Goal: Information Seeking & Learning: Learn about a topic

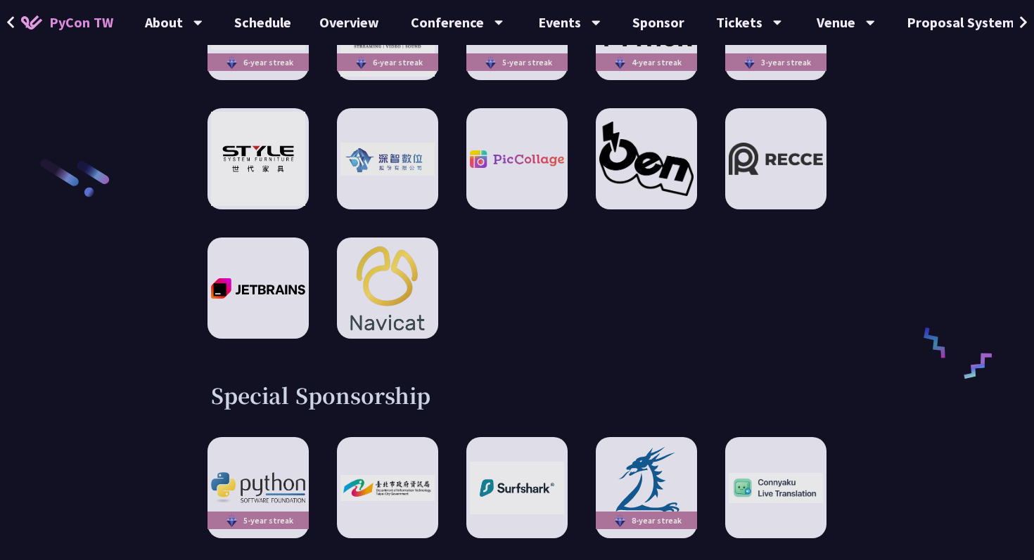
scroll to position [2256, 0]
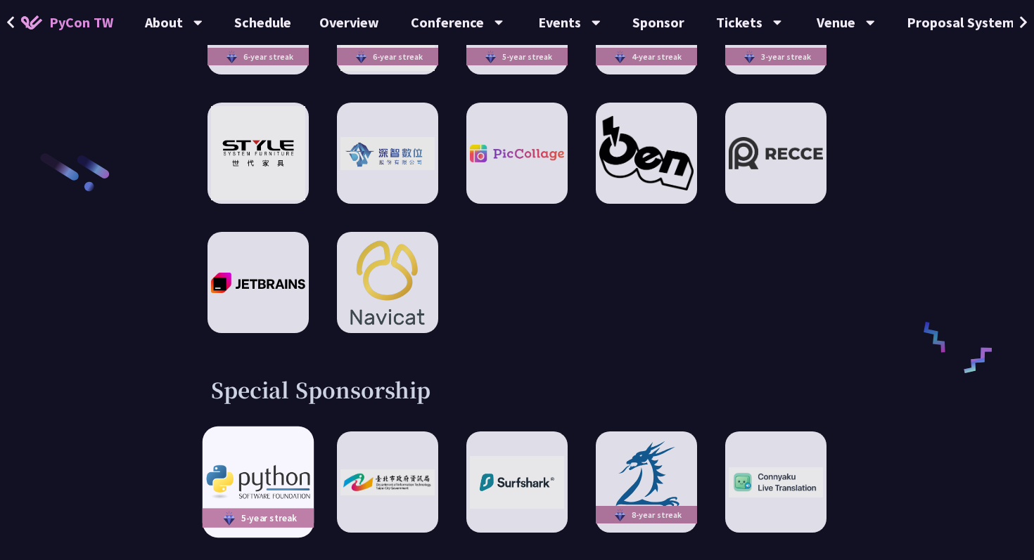
click at [266, 465] on img at bounding box center [257, 482] width 103 height 34
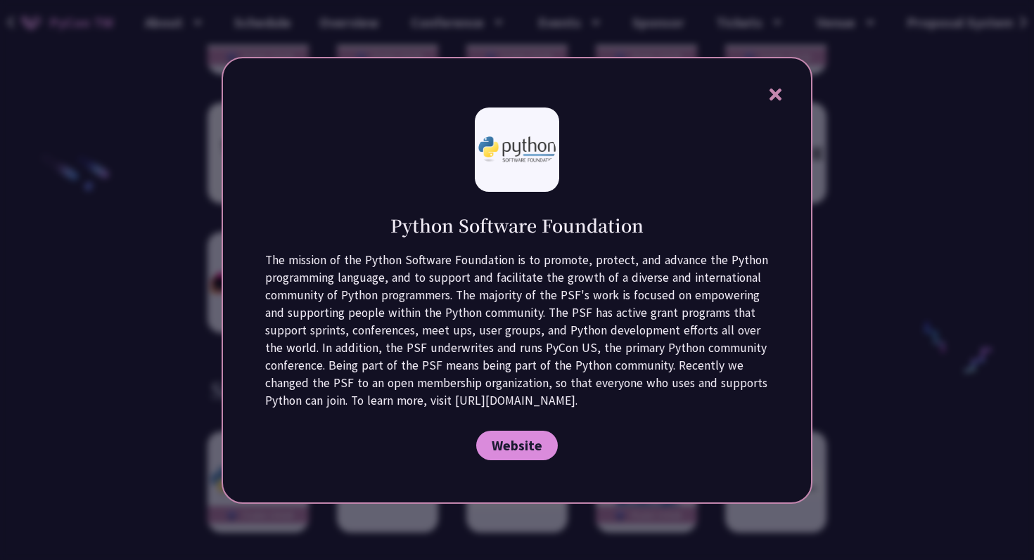
click at [76, 442] on div at bounding box center [517, 280] width 1034 height 560
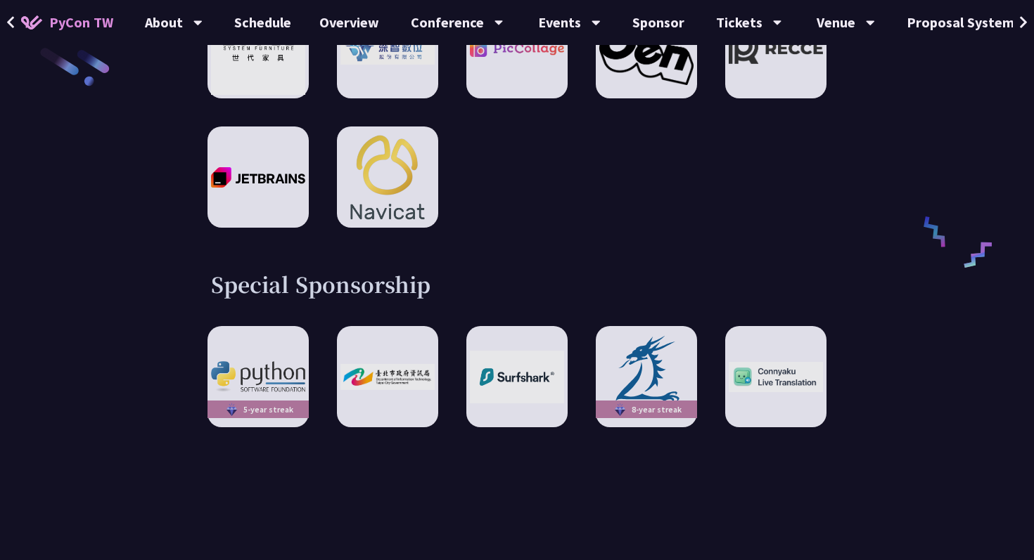
scroll to position [2376, 0]
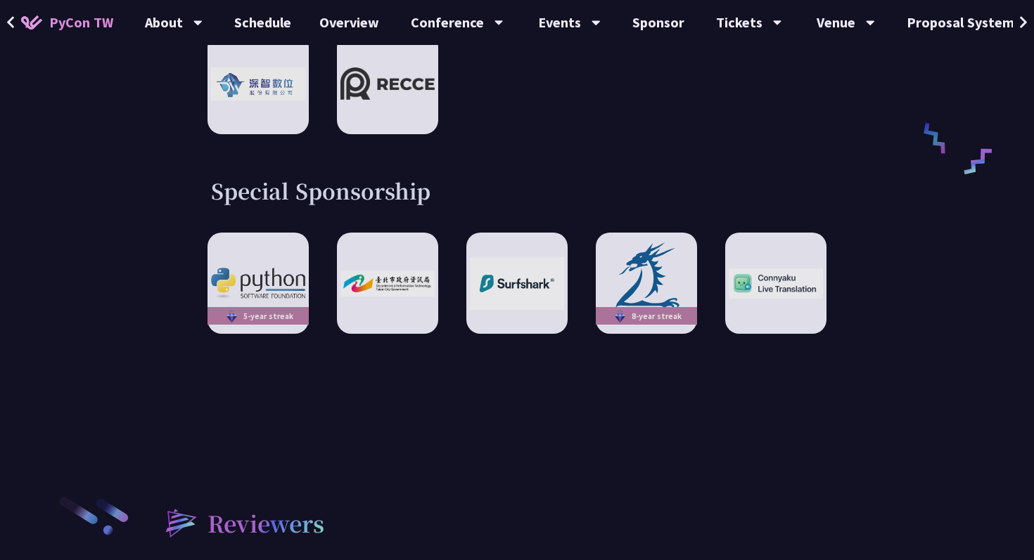
scroll to position [2332, 0]
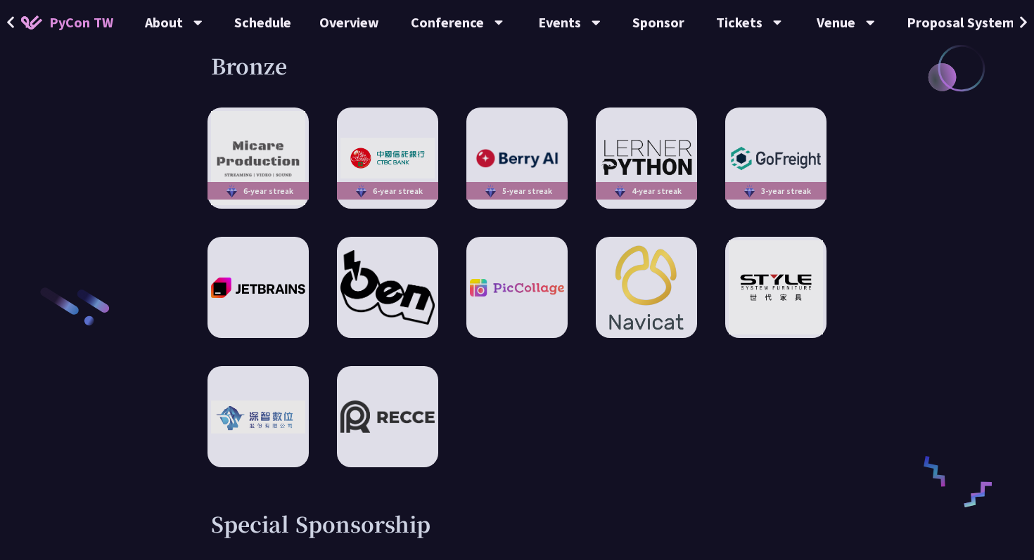
scroll to position [2095, 0]
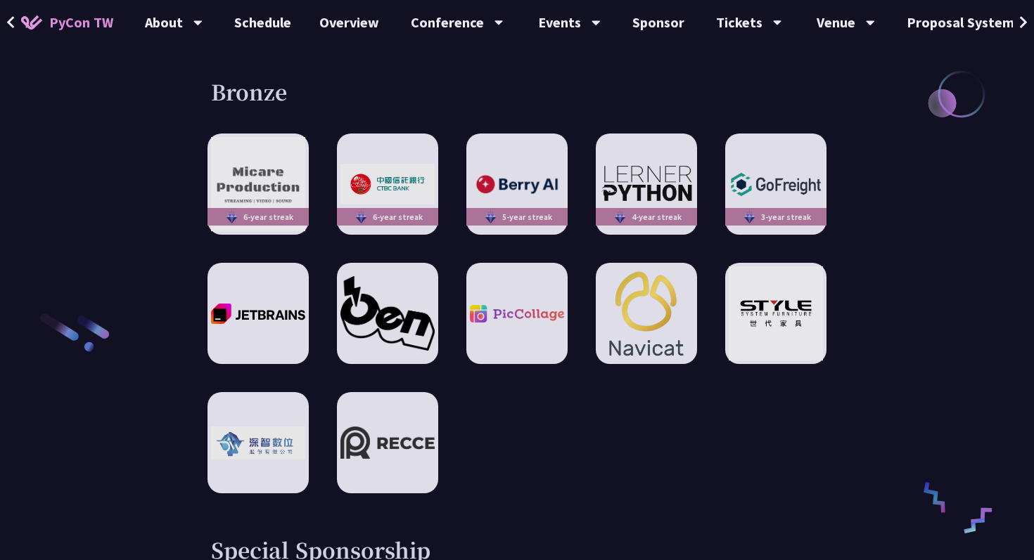
click at [821, 202] on div "6-year streak 6-year streak 5-year streak 4-year streak 3-year streak" at bounding box center [516, 314] width 619 height 360
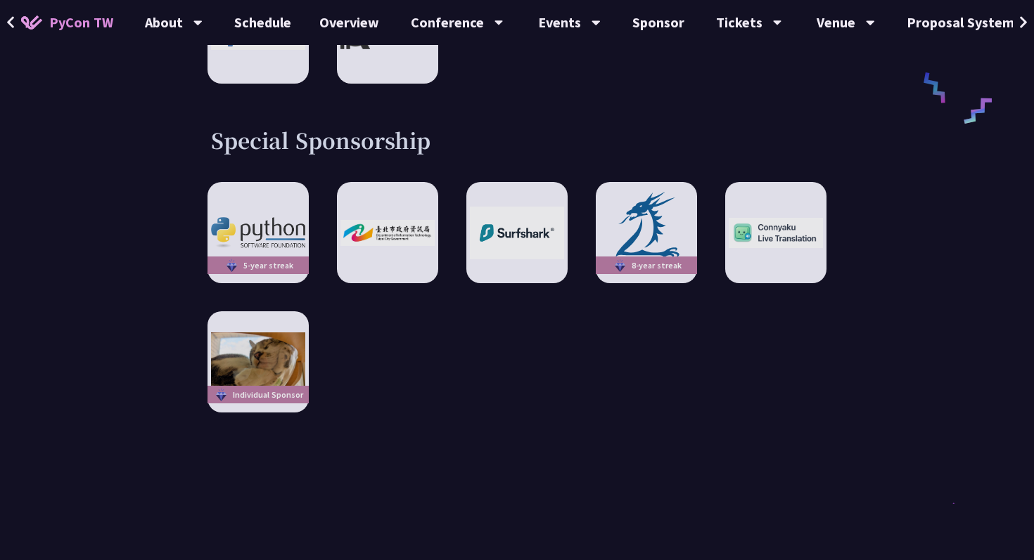
scroll to position [2505, 0]
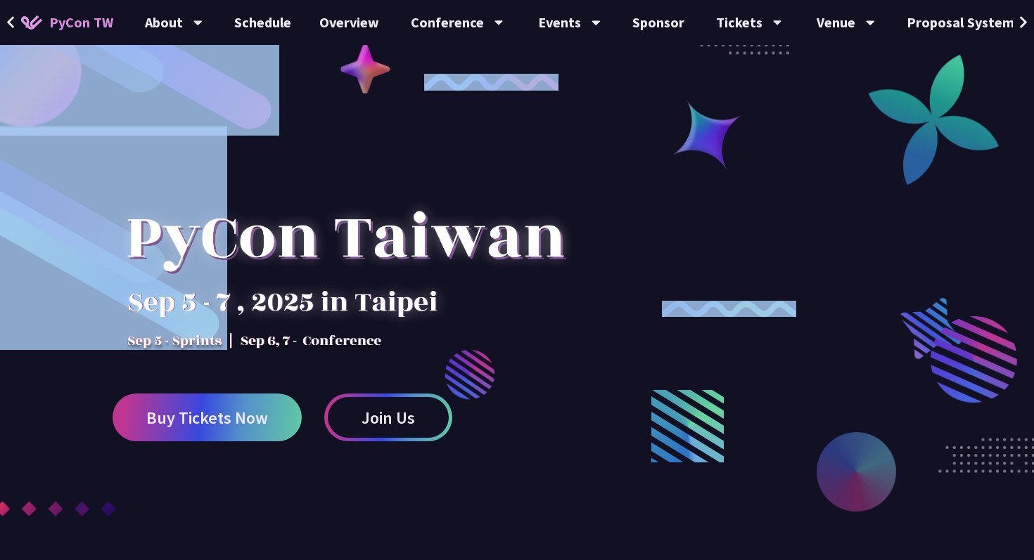
drag, startPoint x: 0, startPoint y: 0, endPoint x: 641, endPoint y: -112, distance: 650.3
click at [561, 287] on div at bounding box center [345, 253] width 465 height 197
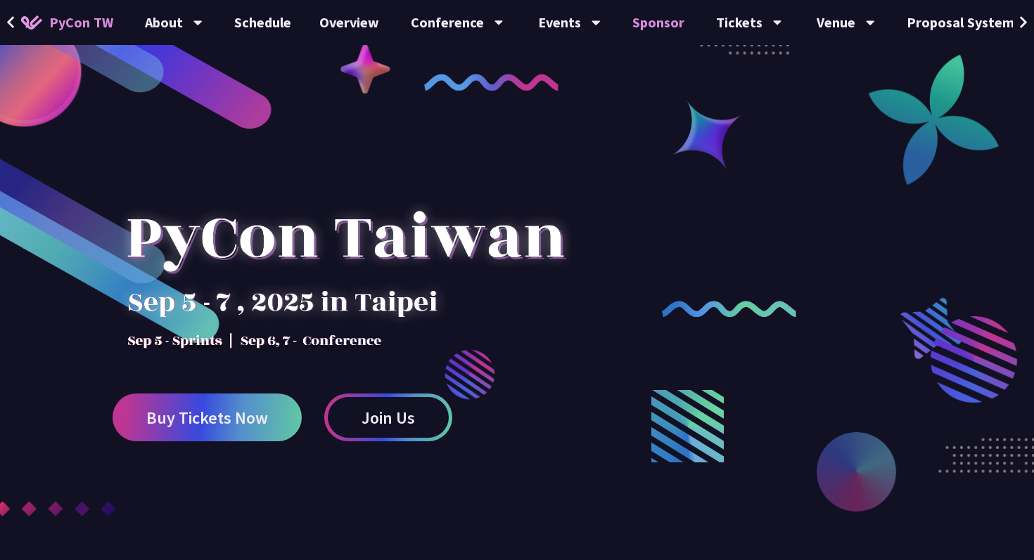
drag, startPoint x: 555, startPoint y: 306, endPoint x: 638, endPoint y: 44, distance: 275.1
click at [761, 169] on div at bounding box center [517, 347] width 1034 height 527
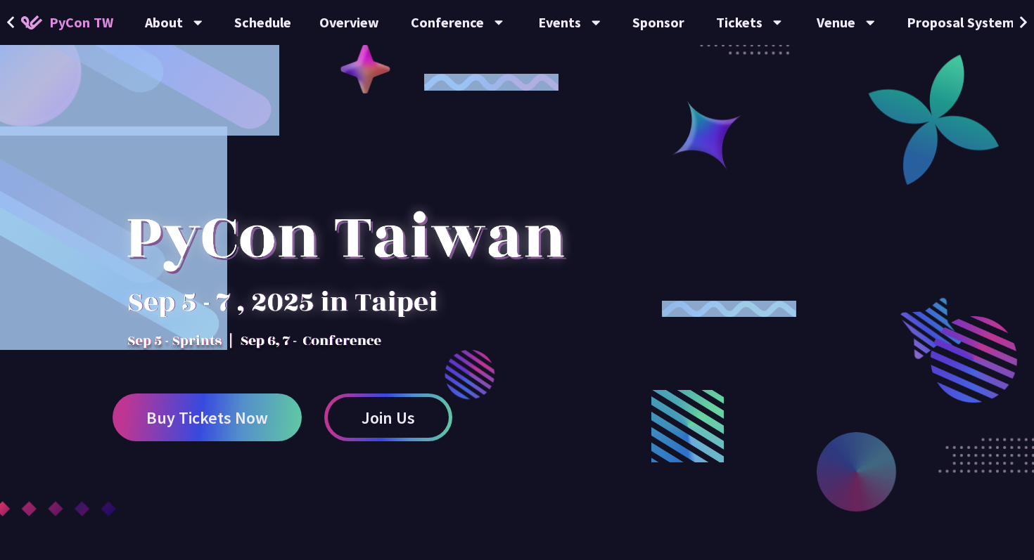
drag, startPoint x: 754, startPoint y: 270, endPoint x: 861, endPoint y: -55, distance: 342.2
click at [821, 245] on div at bounding box center [517, 347] width 1034 height 527
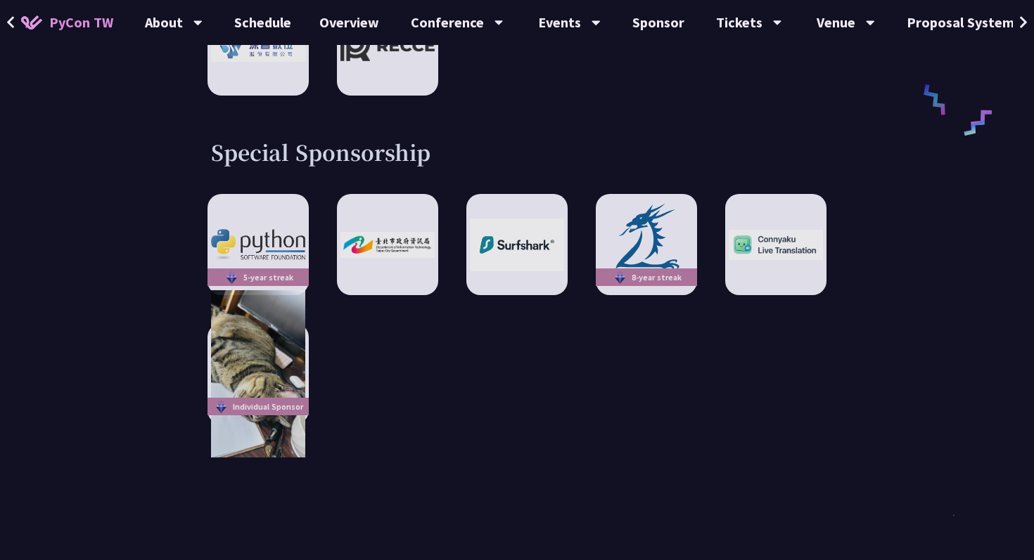
scroll to position [2496, 0]
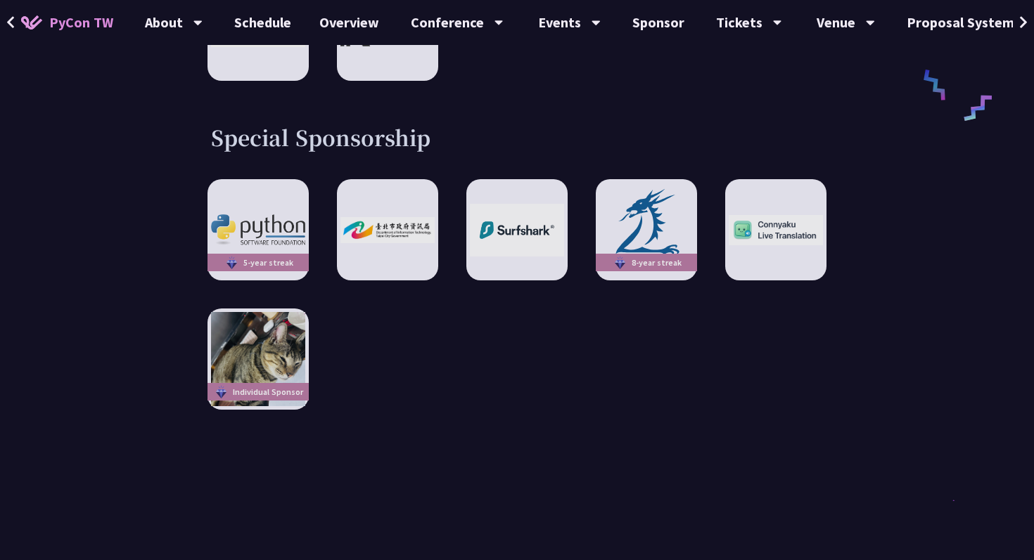
scroll to position [2502, 0]
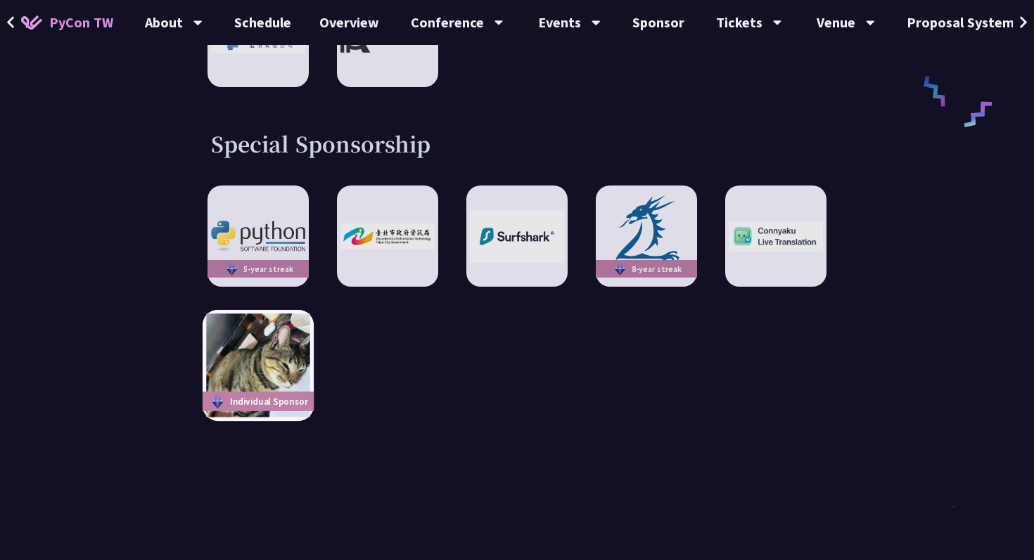
click at [276, 333] on img at bounding box center [257, 365] width 103 height 103
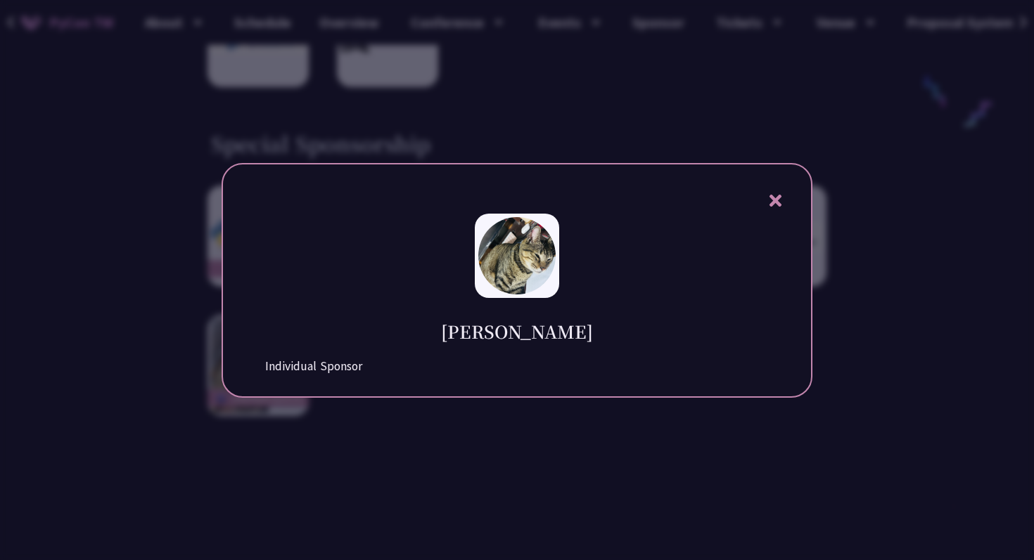
click at [117, 349] on div at bounding box center [517, 280] width 1034 height 560
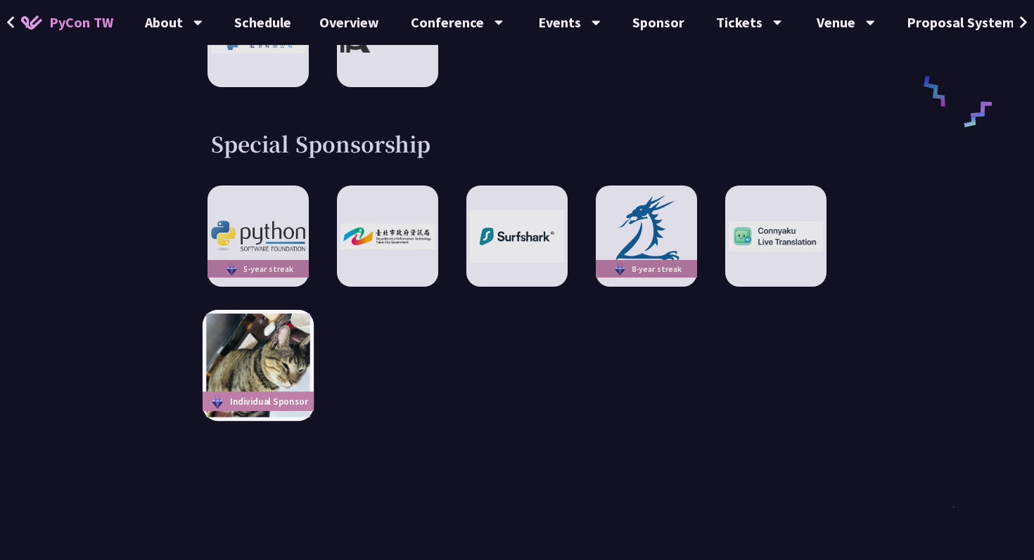
click at [262, 341] on img at bounding box center [257, 365] width 103 height 103
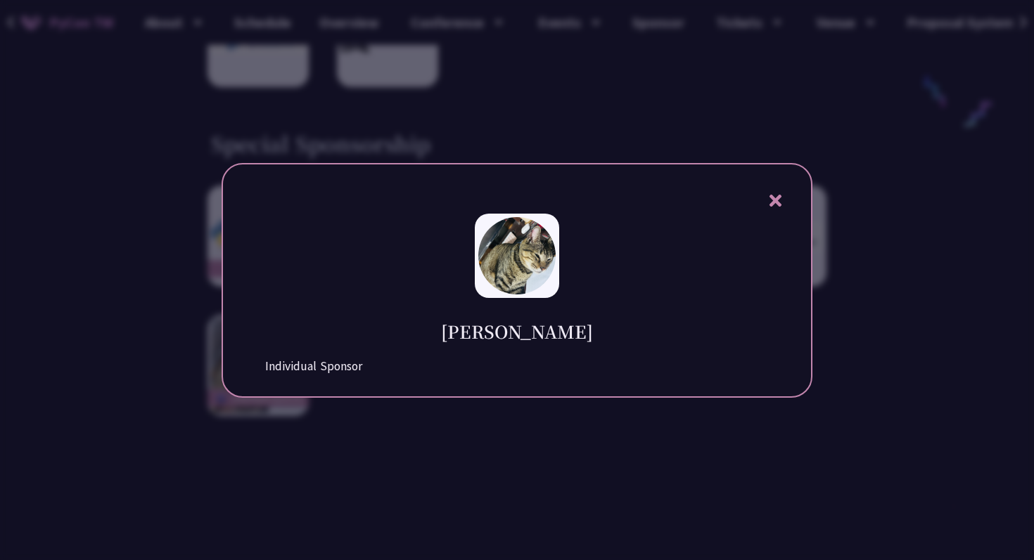
click at [185, 356] on div at bounding box center [517, 280] width 1034 height 560
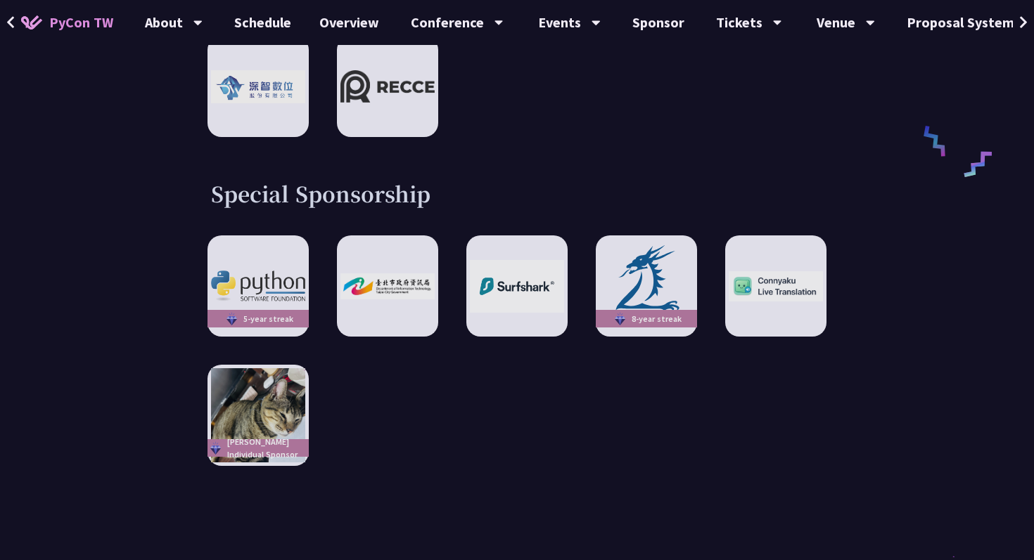
scroll to position [2451, 0]
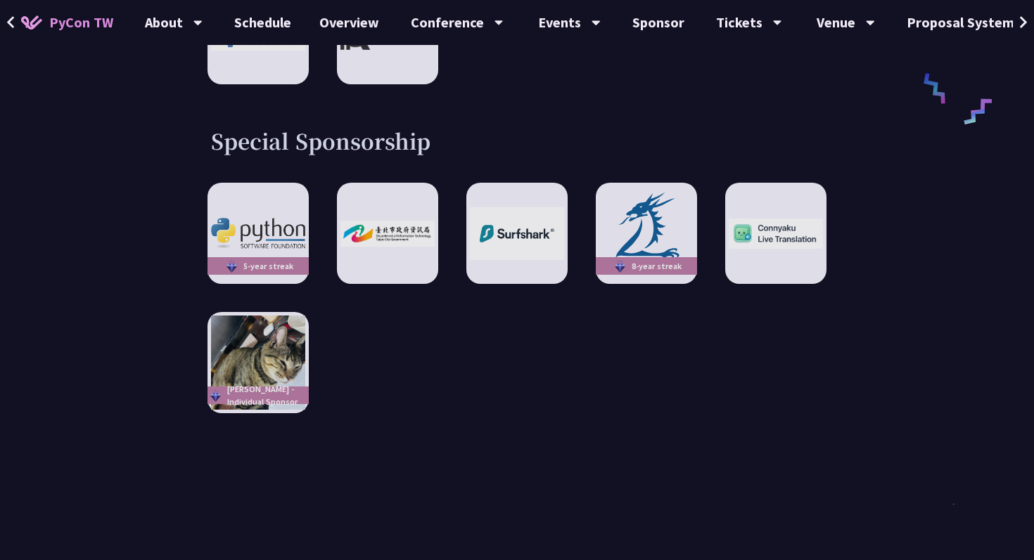
scroll to position [2514, 0]
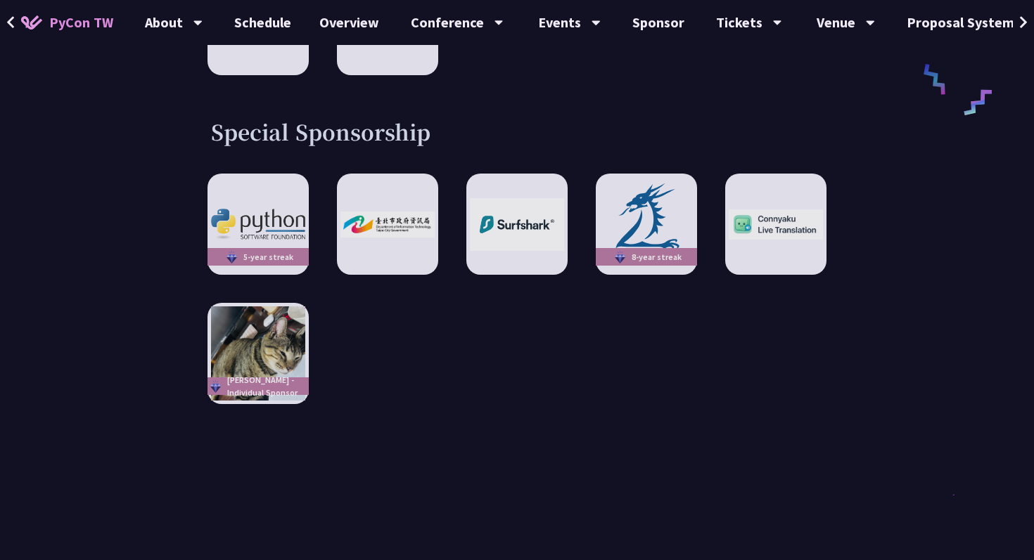
click at [393, 309] on div "5-year streak 8-year streak Ian - Individual Sponsor" at bounding box center [516, 289] width 619 height 231
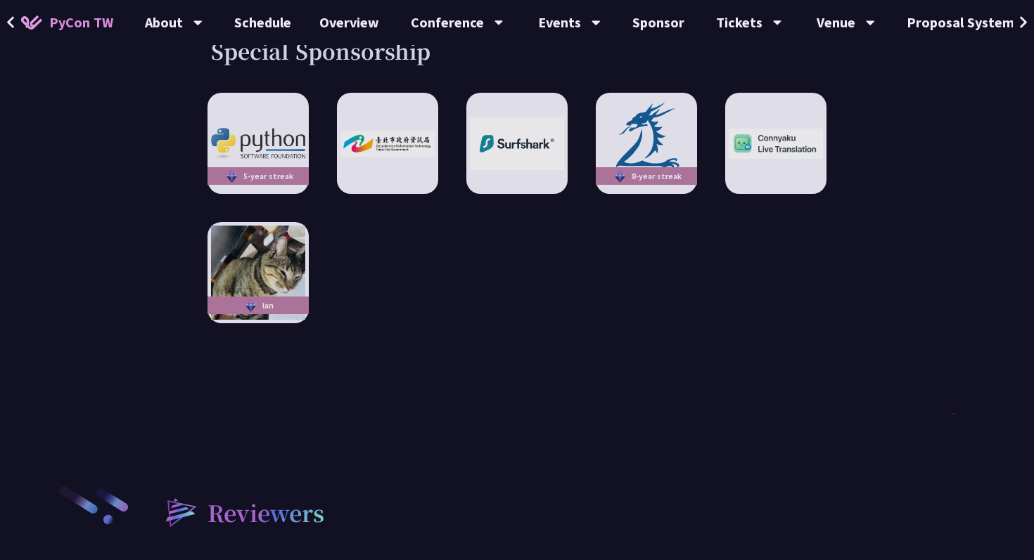
scroll to position [2560, 0]
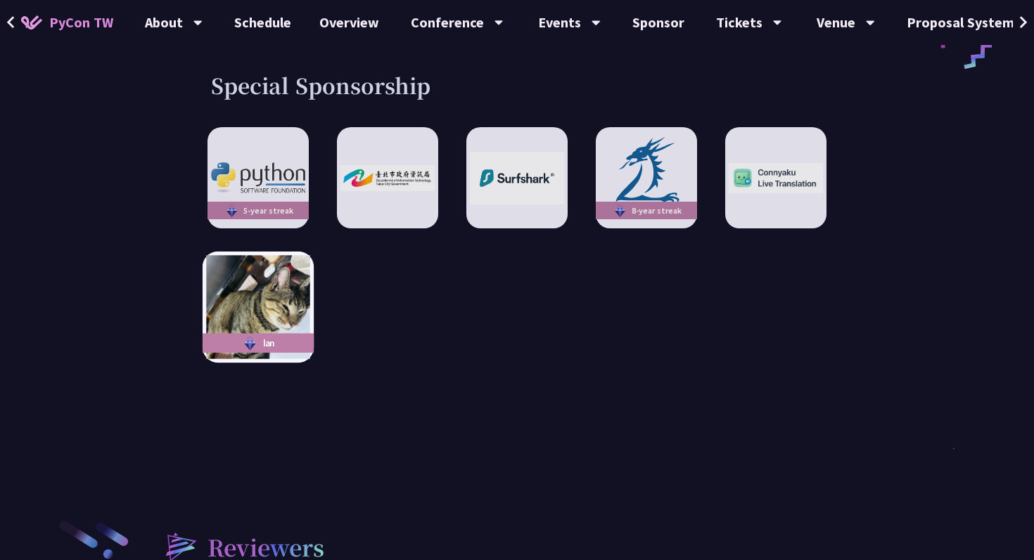
click at [286, 289] on img at bounding box center [257, 307] width 103 height 103
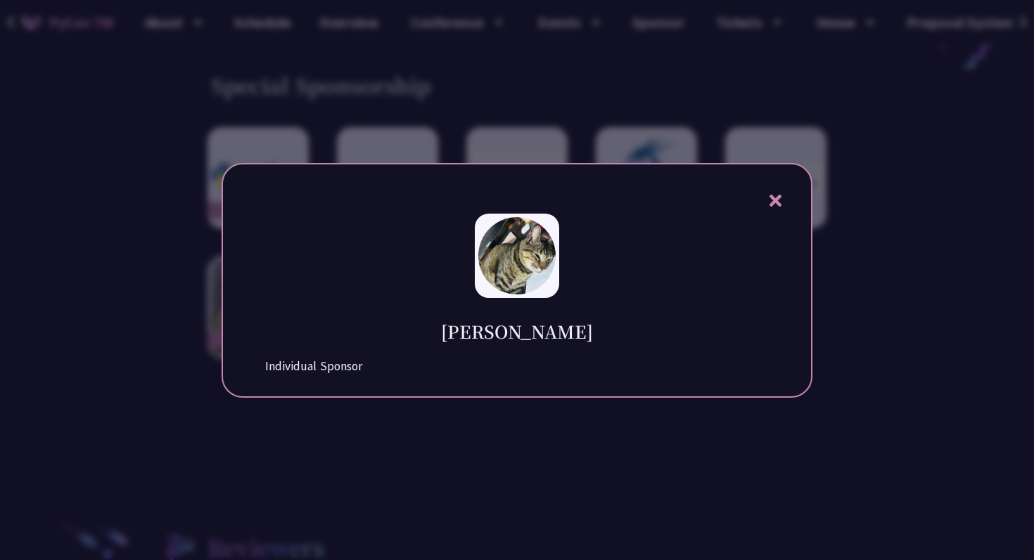
click at [192, 342] on div at bounding box center [517, 280] width 1034 height 560
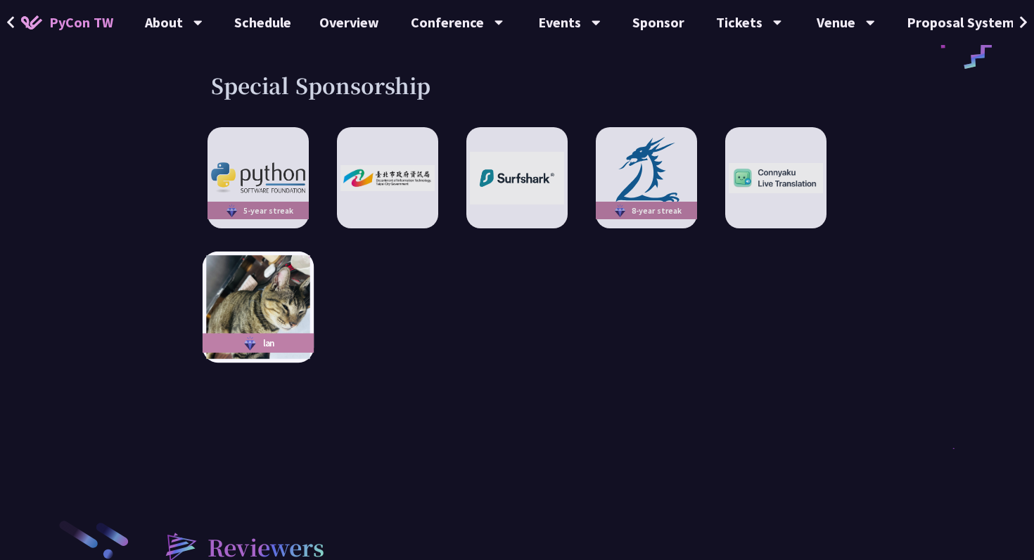
click at [243, 256] on img at bounding box center [257, 307] width 103 height 103
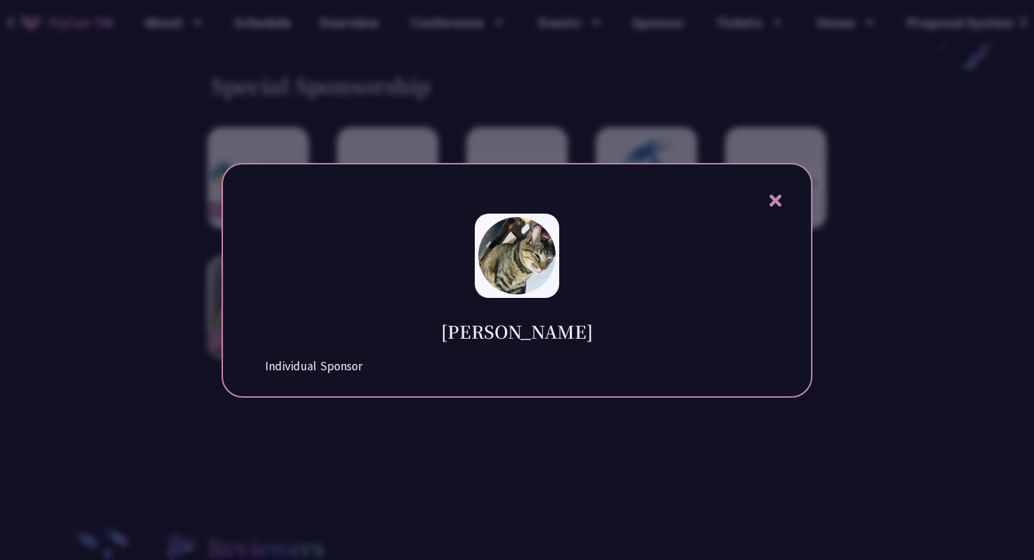
click at [136, 424] on div at bounding box center [517, 280] width 1034 height 560
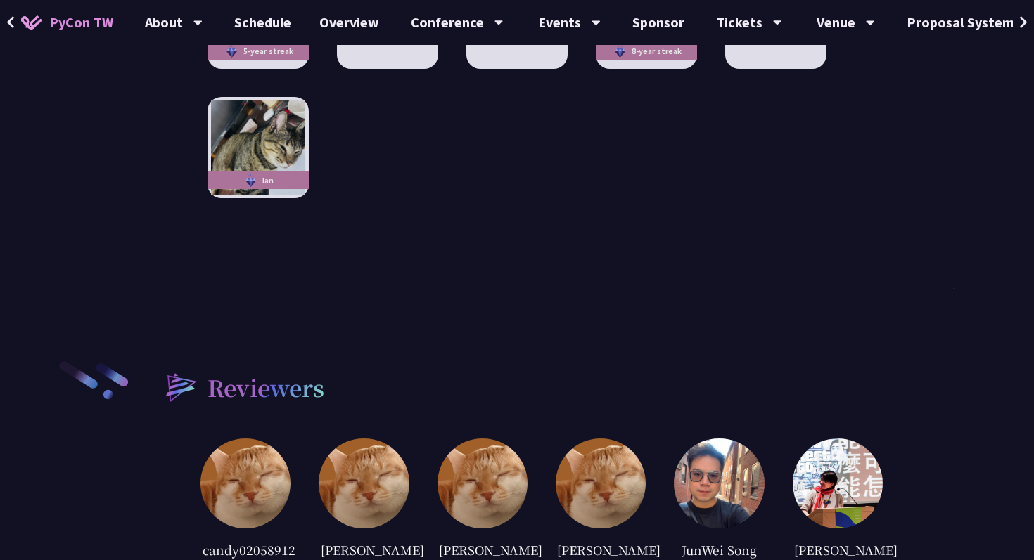
scroll to position [2709, 0]
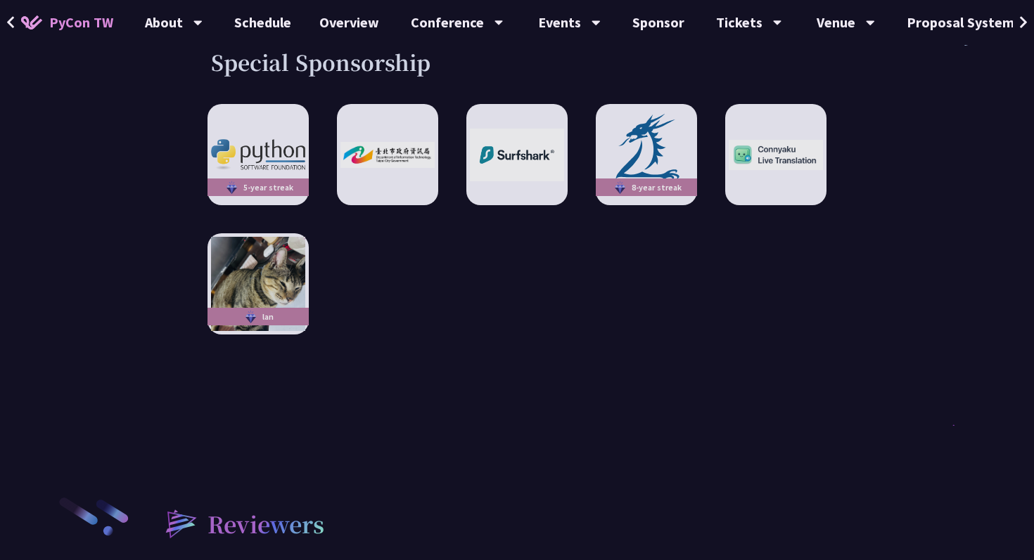
scroll to position [2584, 0]
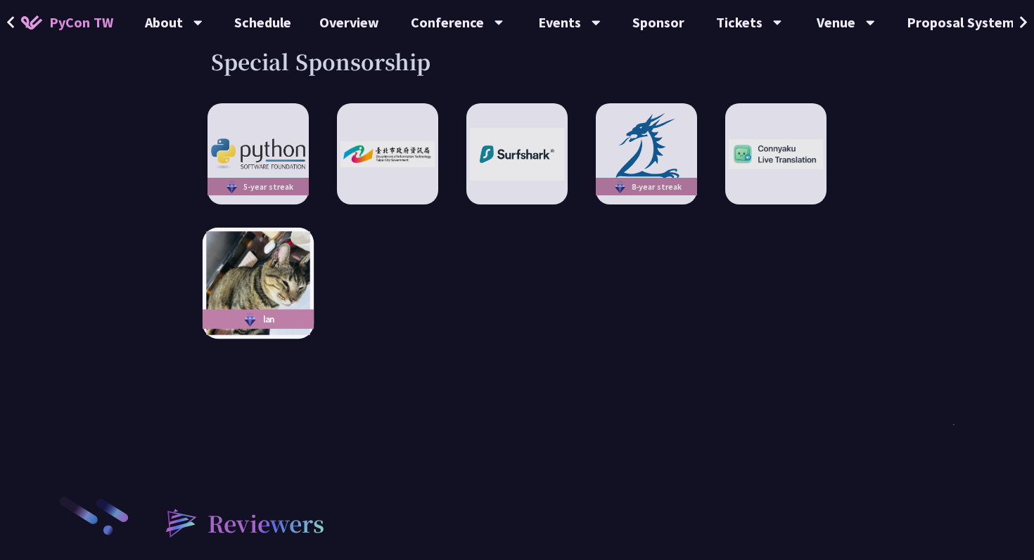
click at [290, 254] on img at bounding box center [257, 283] width 103 height 103
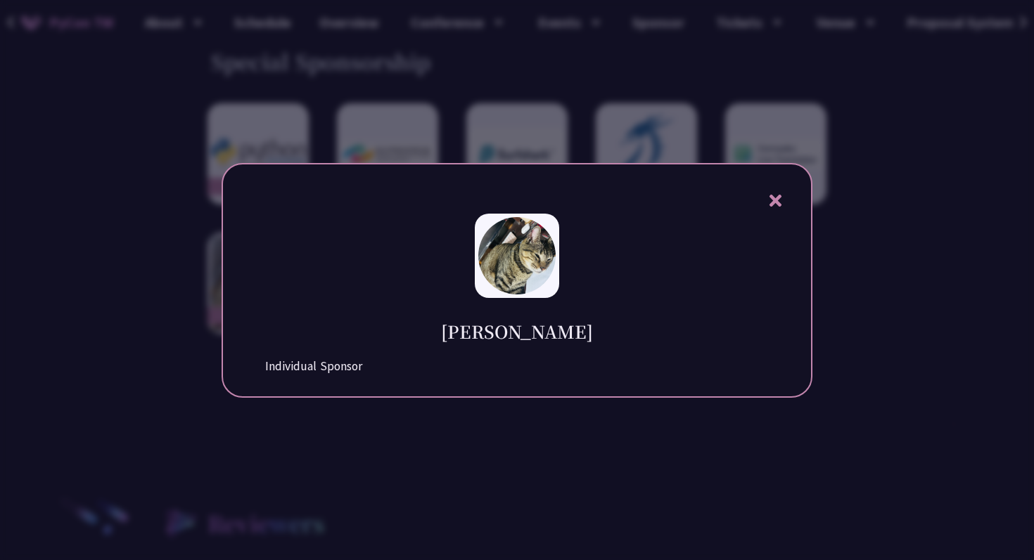
click at [124, 285] on div at bounding box center [517, 280] width 1034 height 560
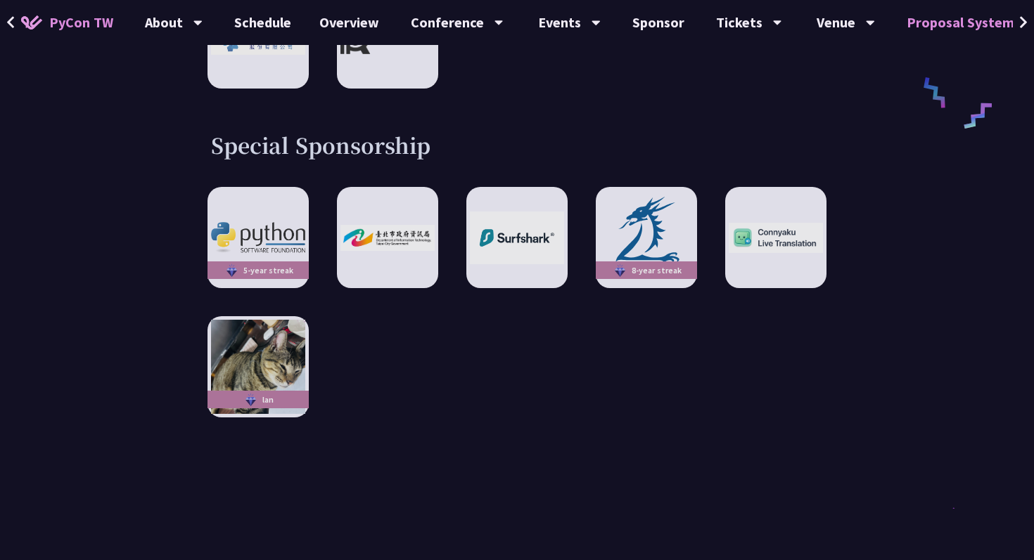
scroll to position [2547, 0]
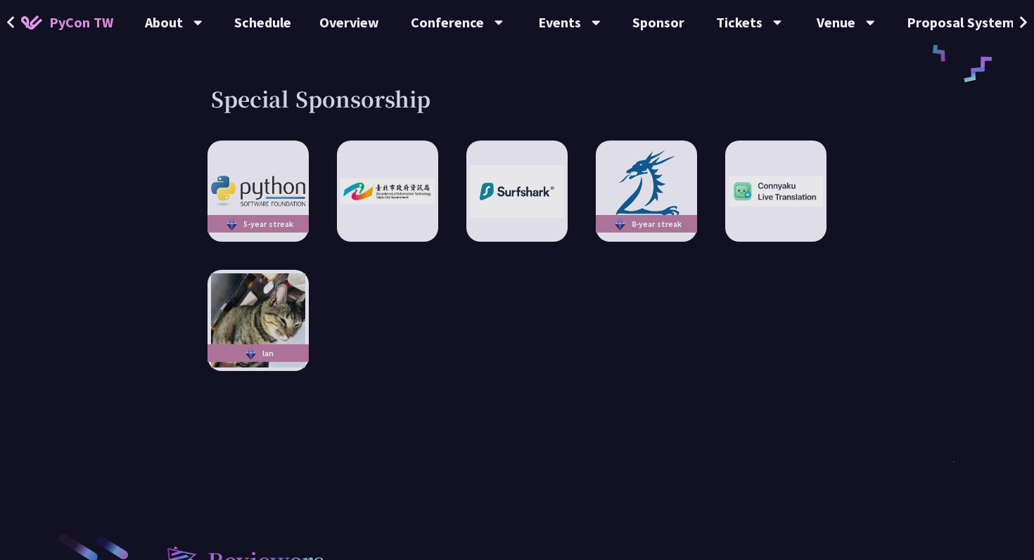
click at [1020, 15] on icon at bounding box center [1023, 22] width 9 height 14
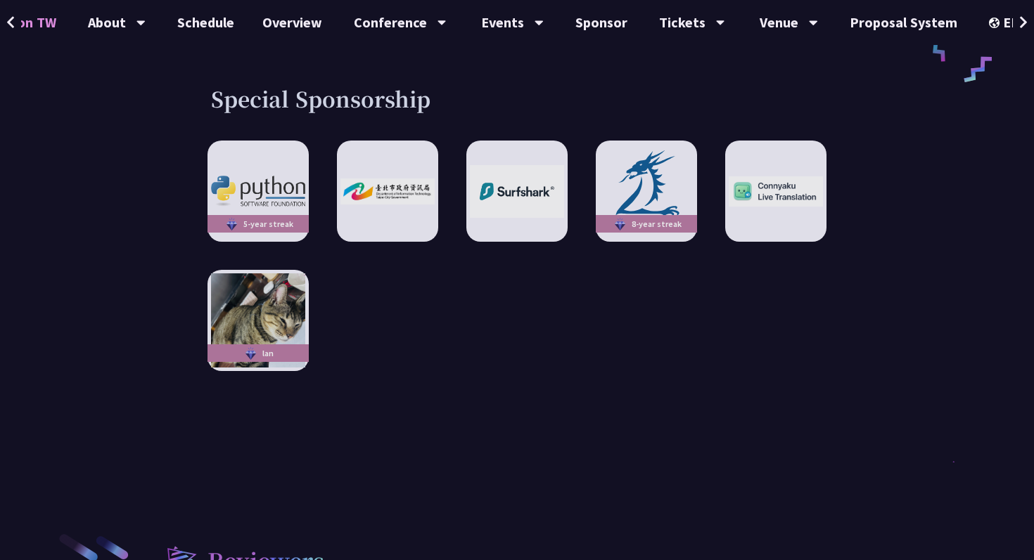
scroll to position [0, 66]
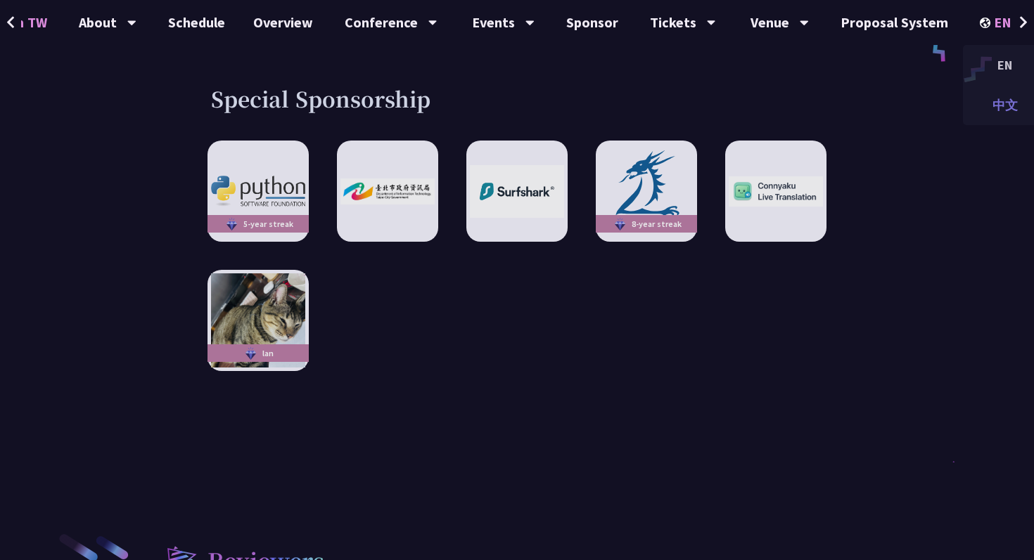
click at [983, 98] on div "中文" at bounding box center [1005, 105] width 84 height 33
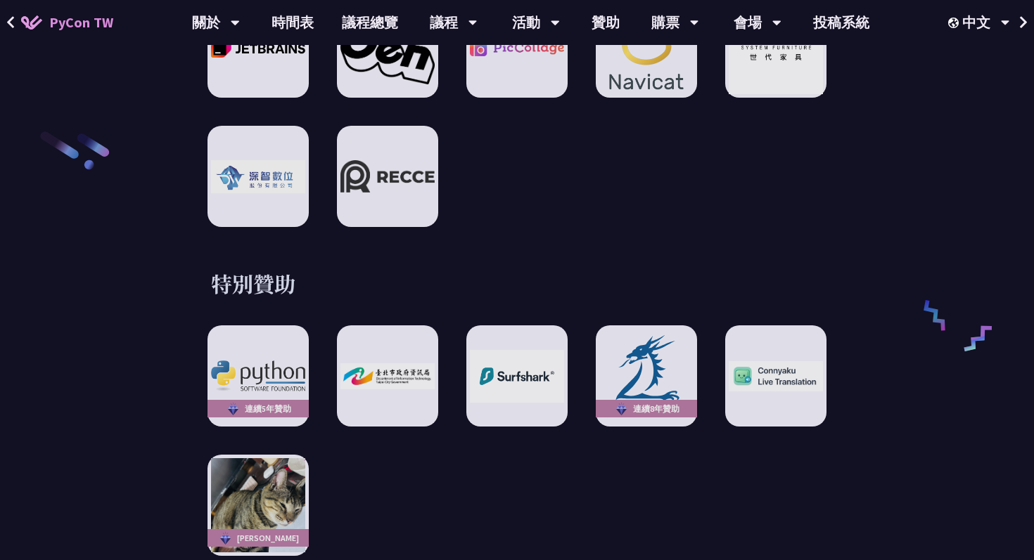
scroll to position [2282, 0]
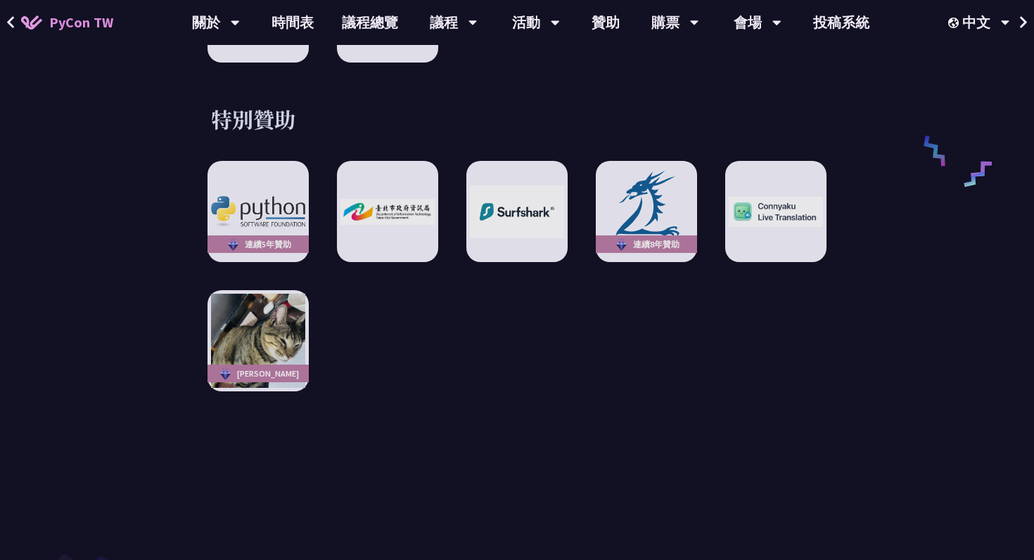
scroll to position [2388, 0]
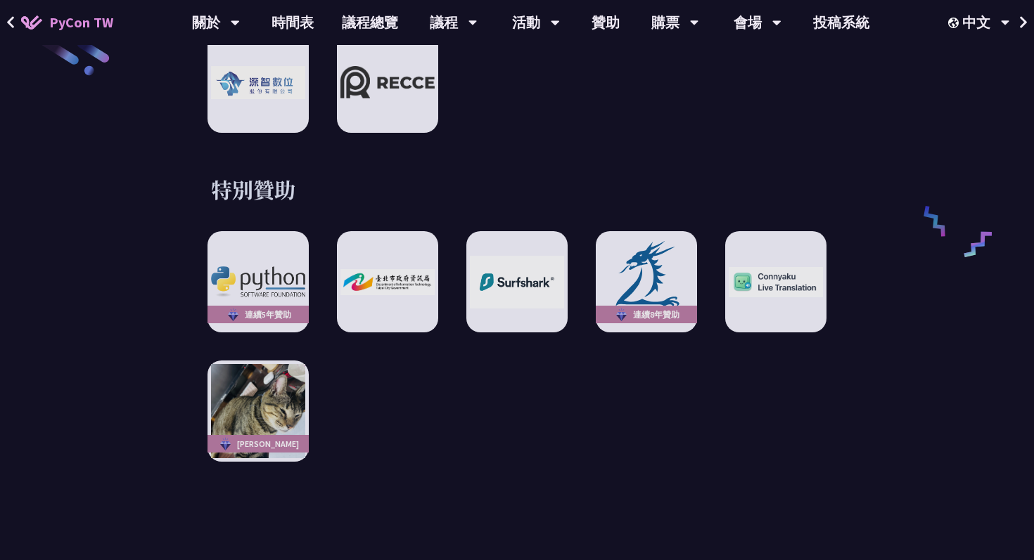
scroll to position [2371, 0]
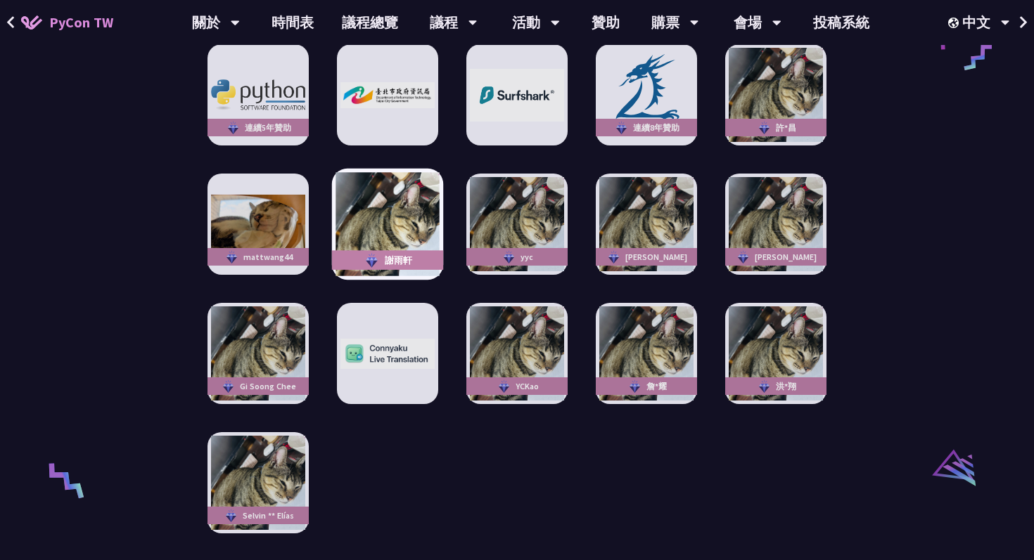
scroll to position [2536, 0]
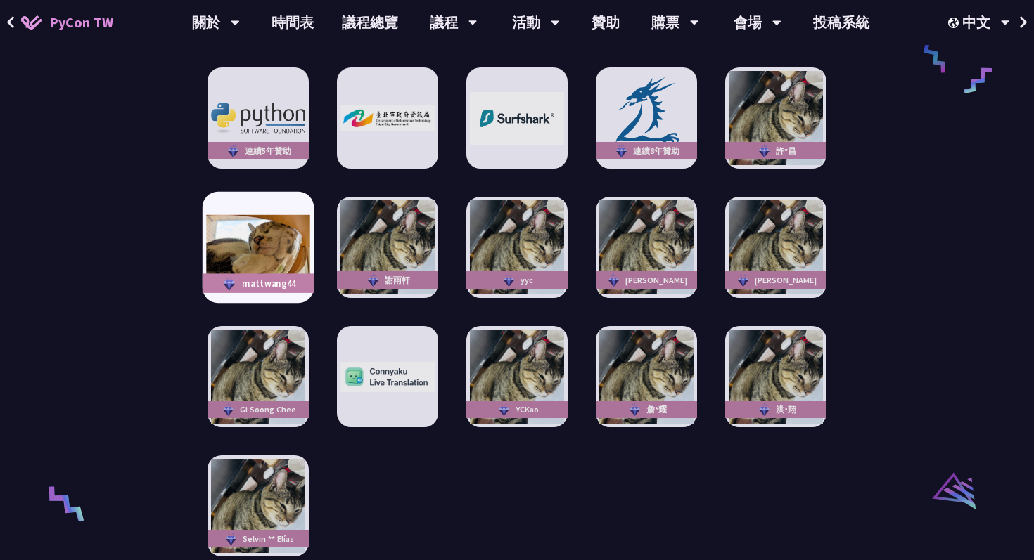
click at [262, 236] on img at bounding box center [257, 247] width 103 height 65
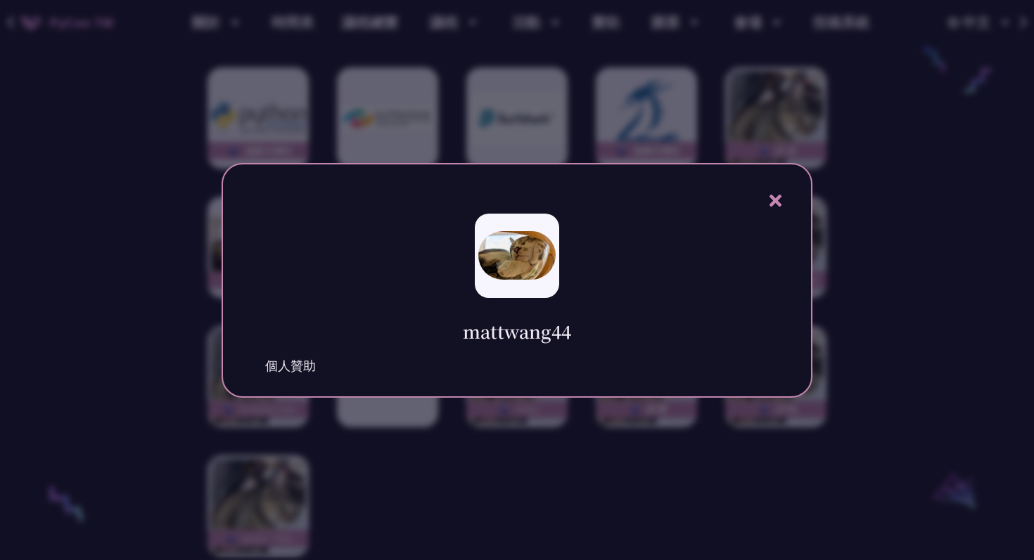
click at [105, 312] on div at bounding box center [517, 280] width 1034 height 560
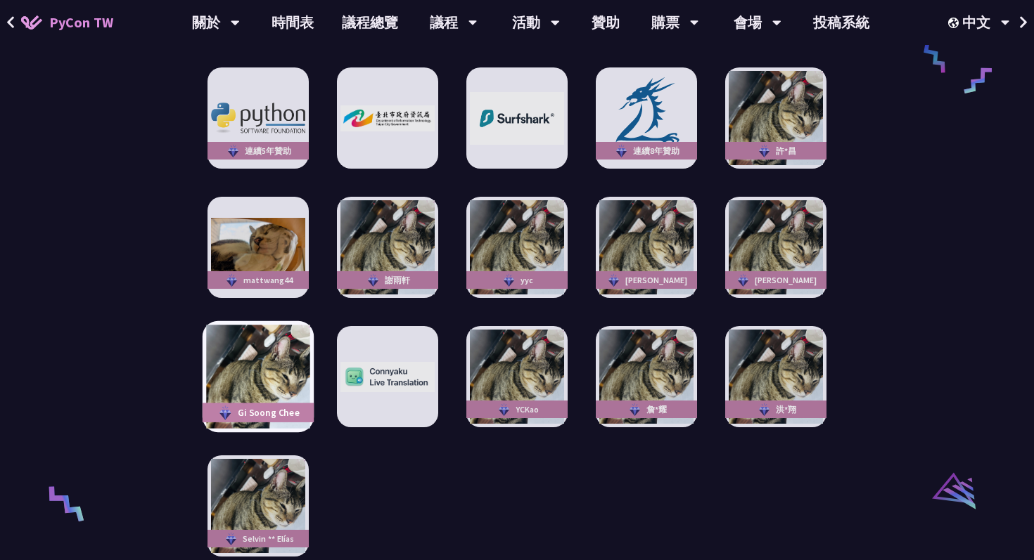
click at [242, 378] on img at bounding box center [257, 377] width 103 height 103
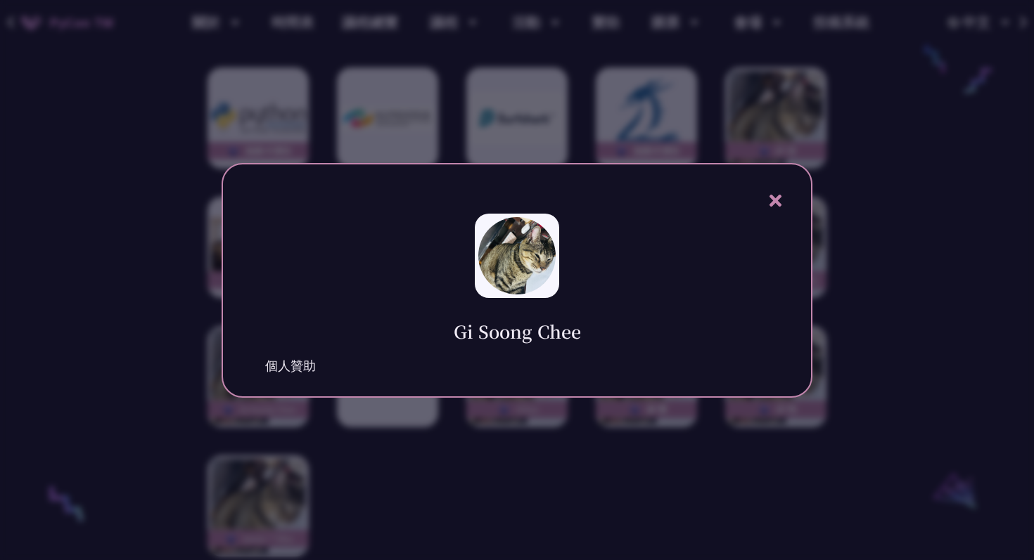
click at [152, 435] on div at bounding box center [517, 280] width 1034 height 560
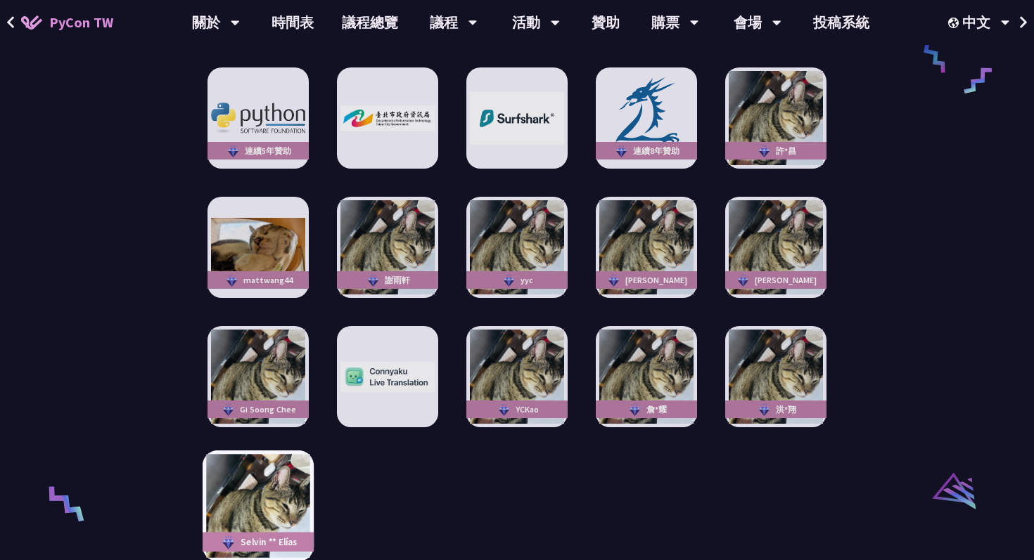
click at [269, 488] on img at bounding box center [257, 506] width 103 height 103
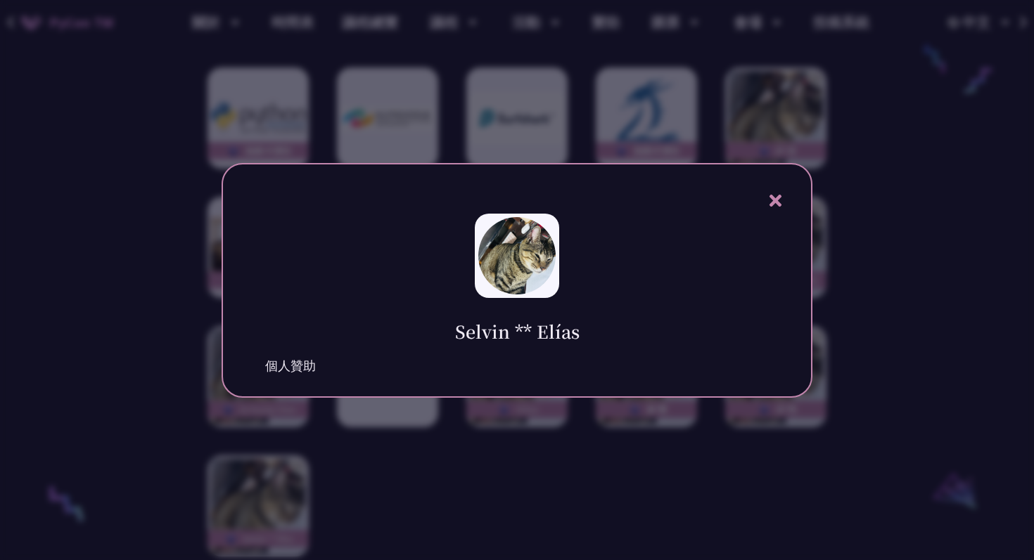
click at [99, 431] on div at bounding box center [517, 280] width 1034 height 560
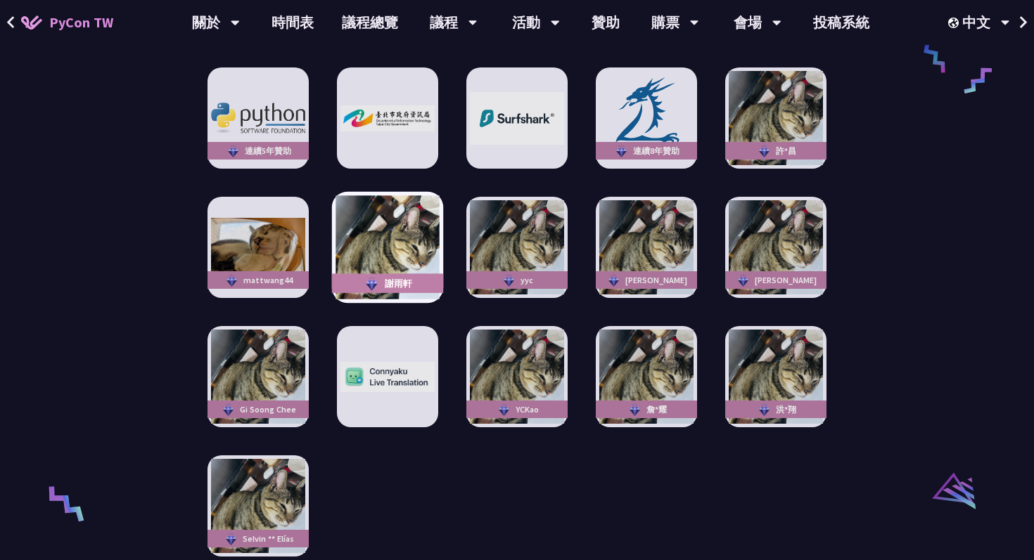
click at [408, 219] on img at bounding box center [386, 247] width 103 height 103
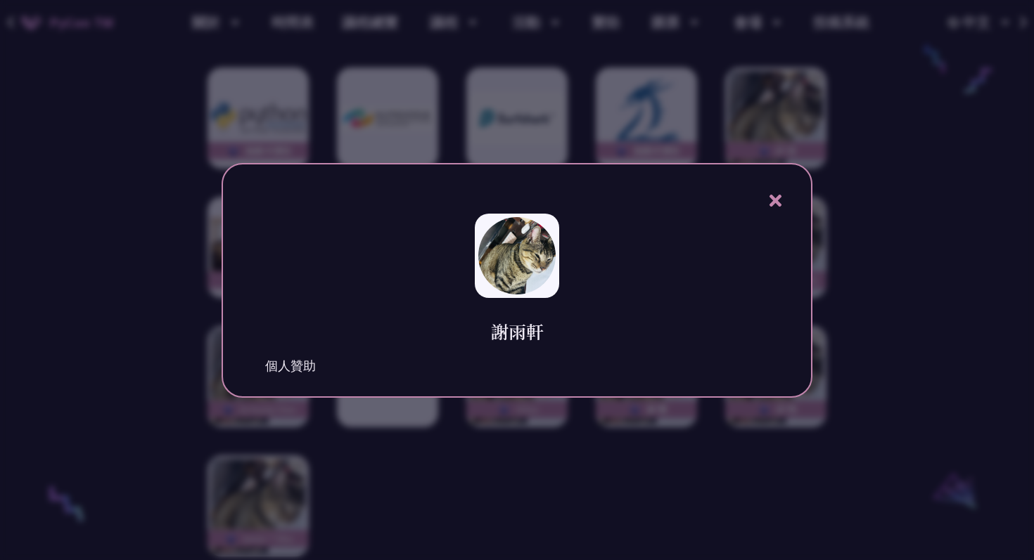
click at [158, 315] on div at bounding box center [517, 280] width 1034 height 560
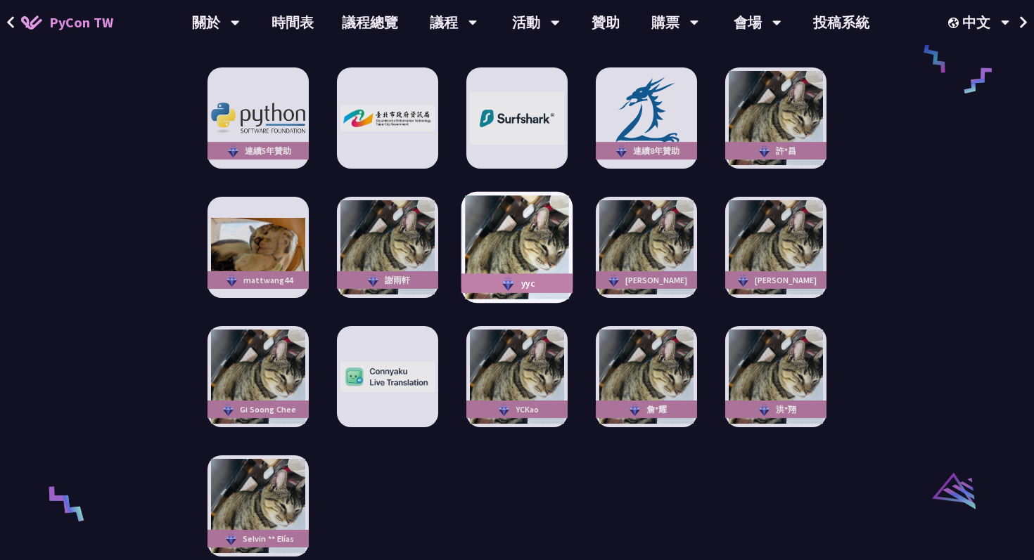
click at [533, 248] on img at bounding box center [516, 247] width 103 height 103
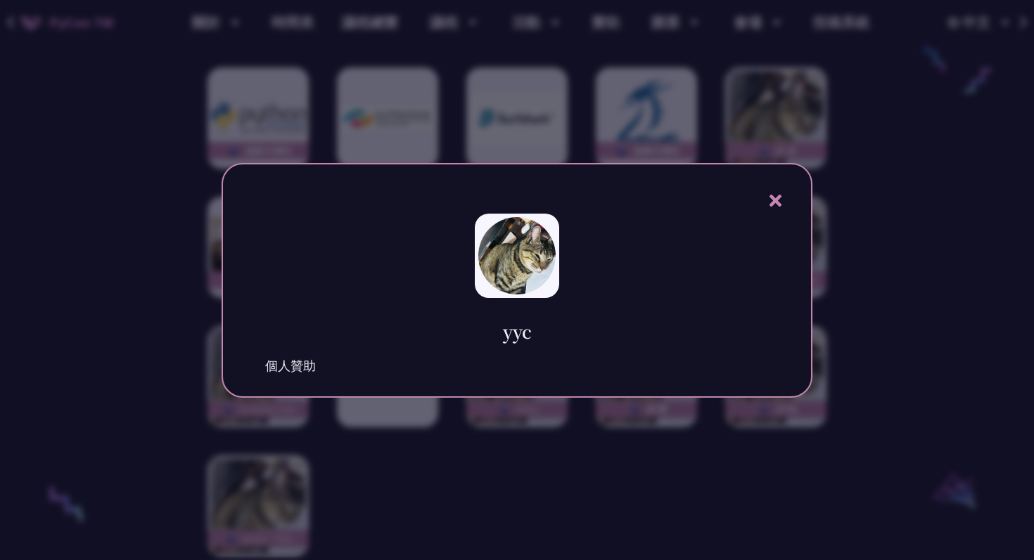
click at [552, 560] on div at bounding box center [517, 280] width 1034 height 560
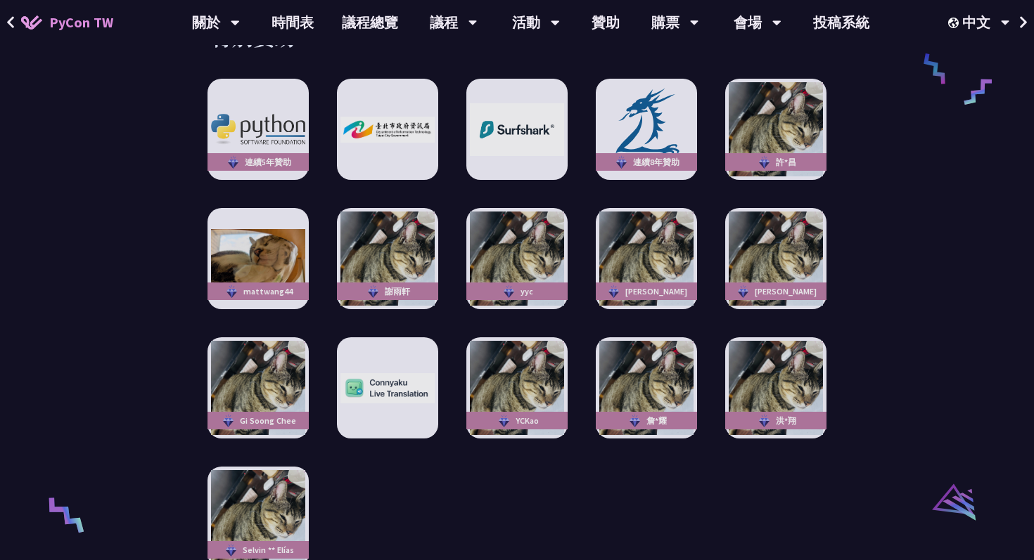
scroll to position [2522, 0]
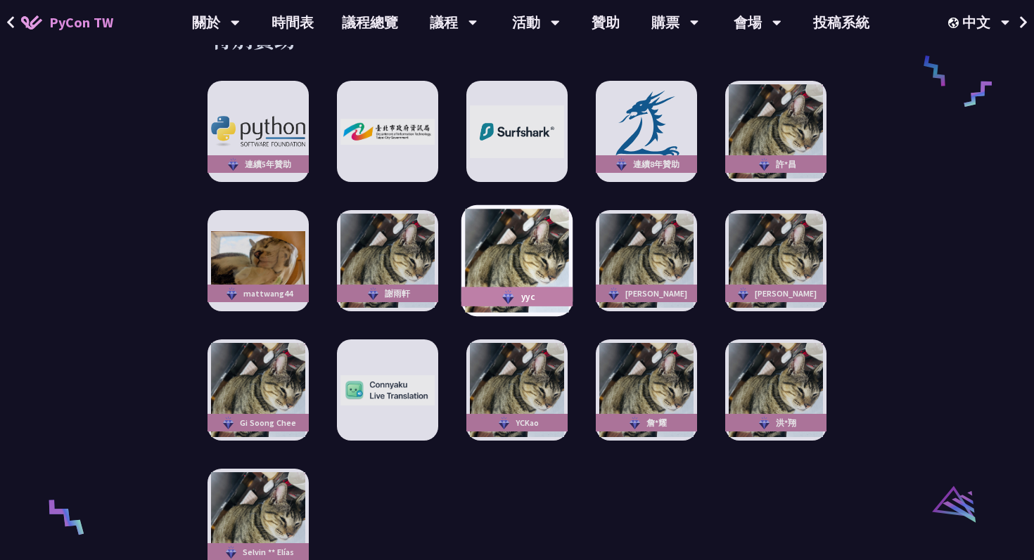
click at [537, 259] on img at bounding box center [516, 261] width 103 height 103
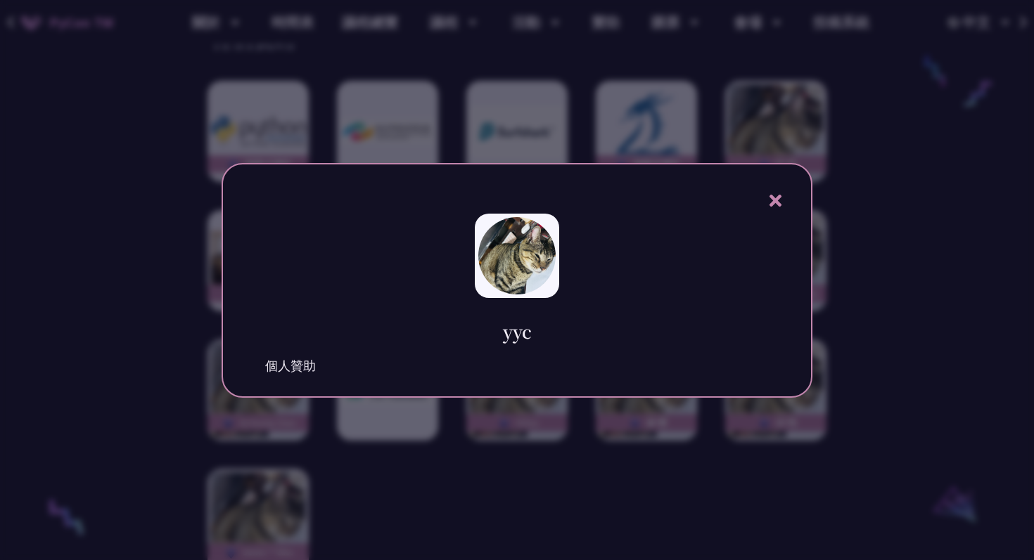
click at [828, 413] on div at bounding box center [517, 280] width 1034 height 560
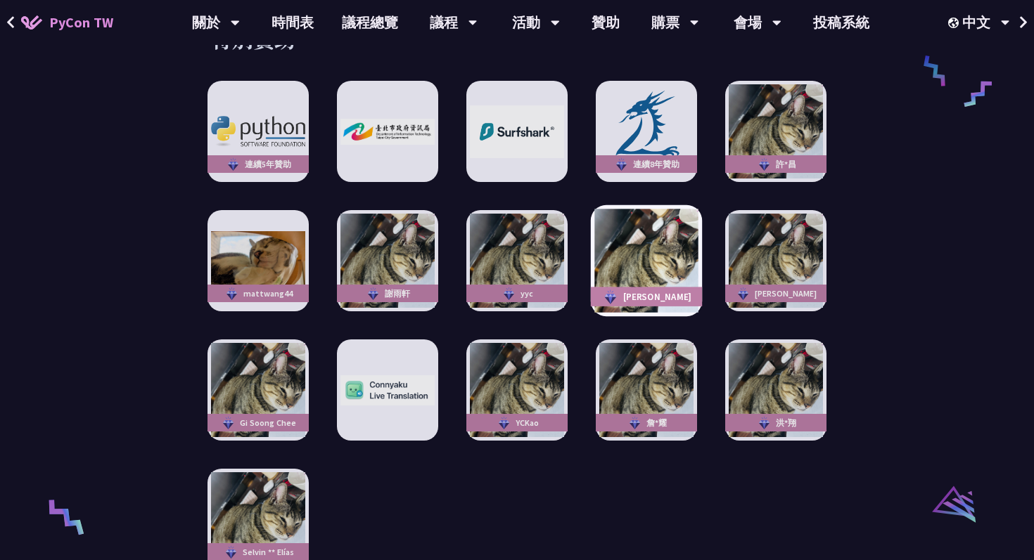
click at [672, 210] on img at bounding box center [645, 261] width 103 height 103
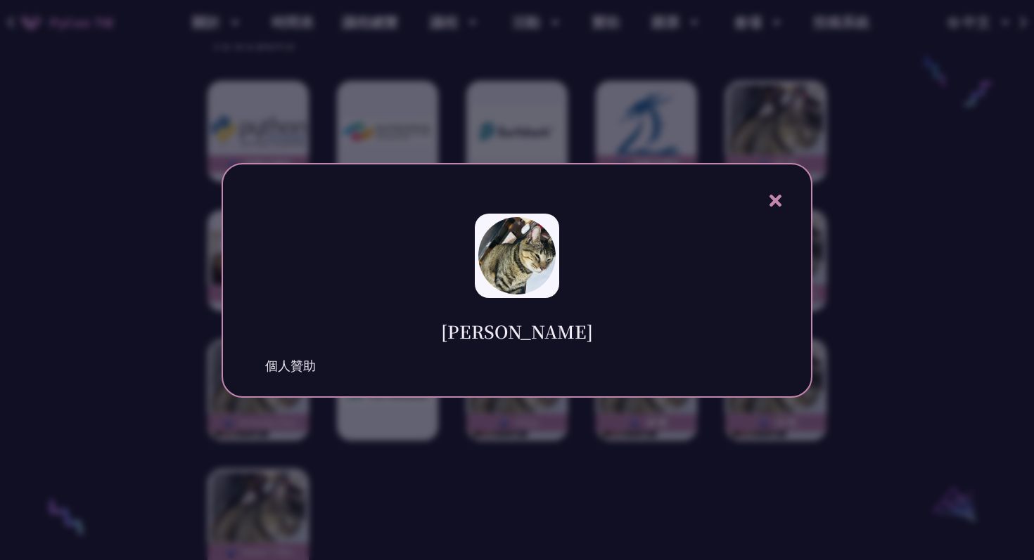
click at [650, 184] on div "Ian 個人贊助" at bounding box center [516, 280] width 591 height 235
click at [635, 203] on div "Ian 個人贊助" at bounding box center [516, 280] width 591 height 235
click at [655, 112] on div at bounding box center [517, 280] width 1034 height 560
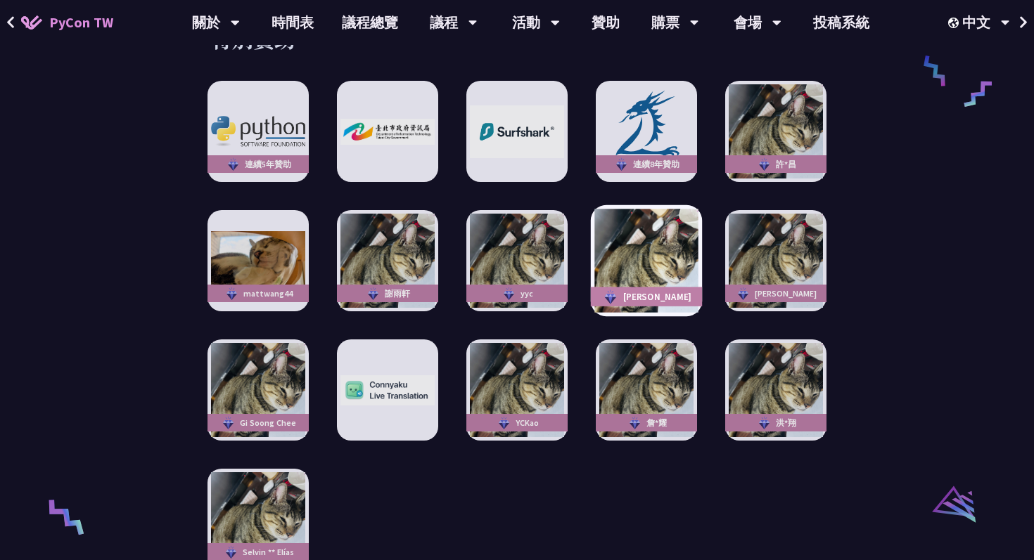
click at [649, 255] on img at bounding box center [645, 261] width 103 height 103
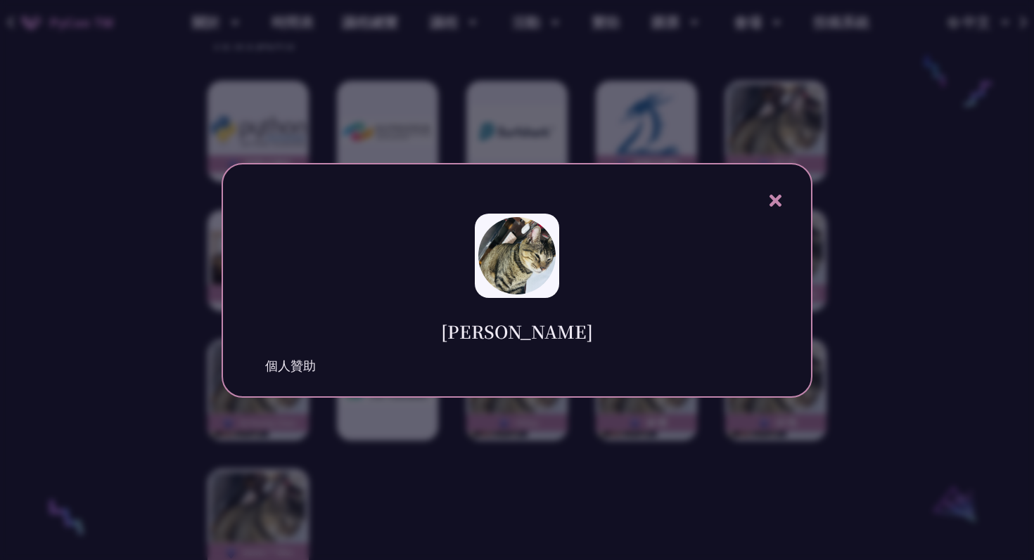
click at [395, 124] on div at bounding box center [517, 280] width 1034 height 560
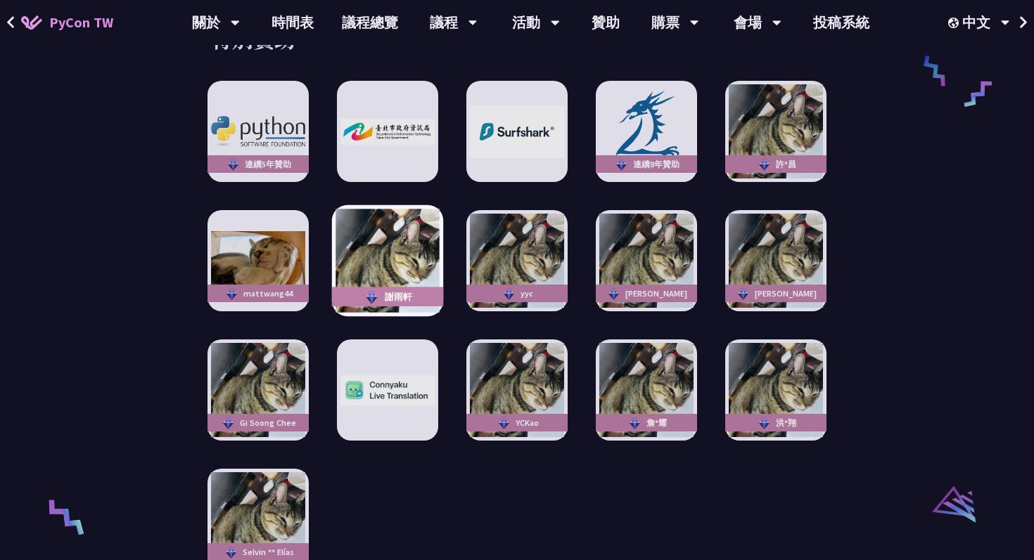
click at [380, 217] on img at bounding box center [386, 261] width 103 height 103
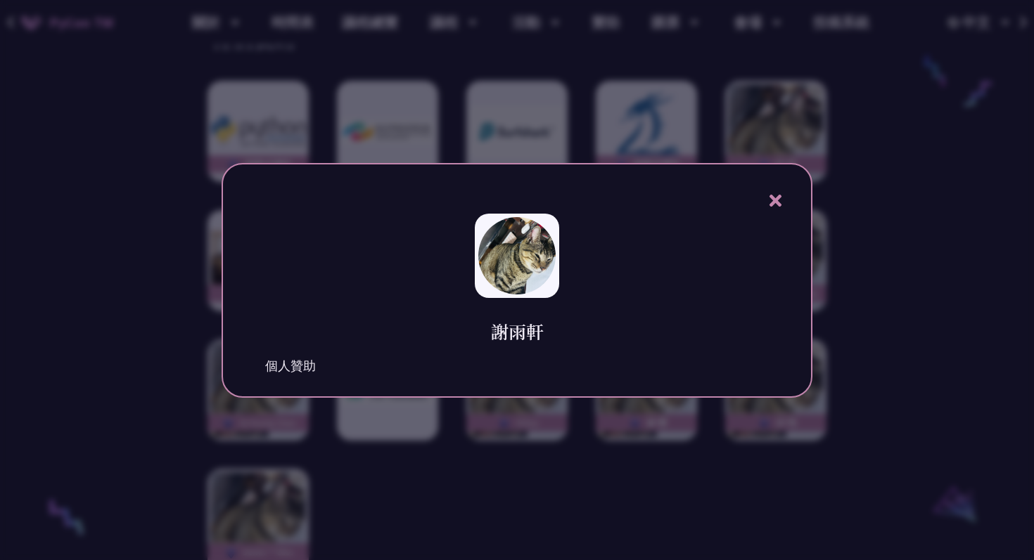
click at [317, 158] on div at bounding box center [517, 280] width 1034 height 560
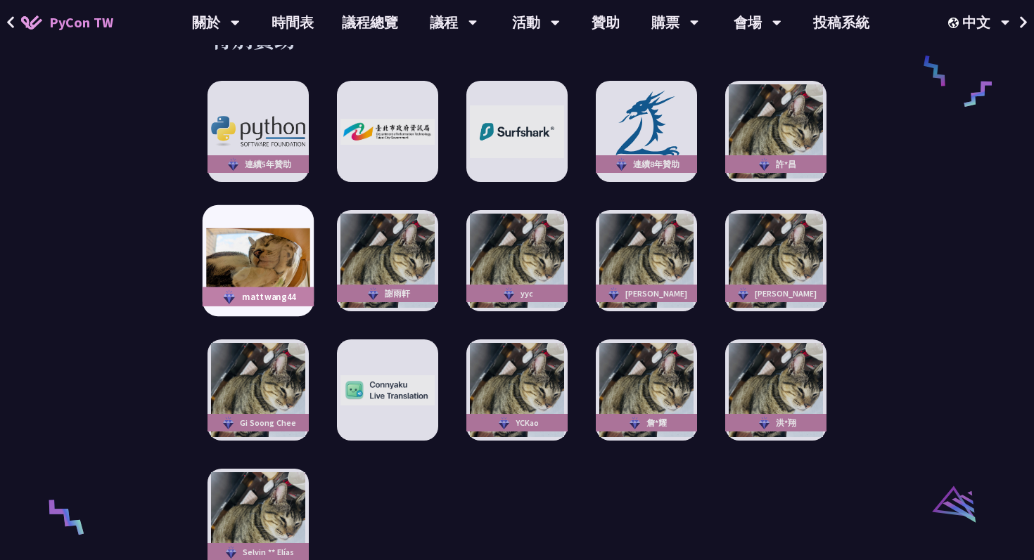
click at [219, 231] on img at bounding box center [257, 261] width 103 height 65
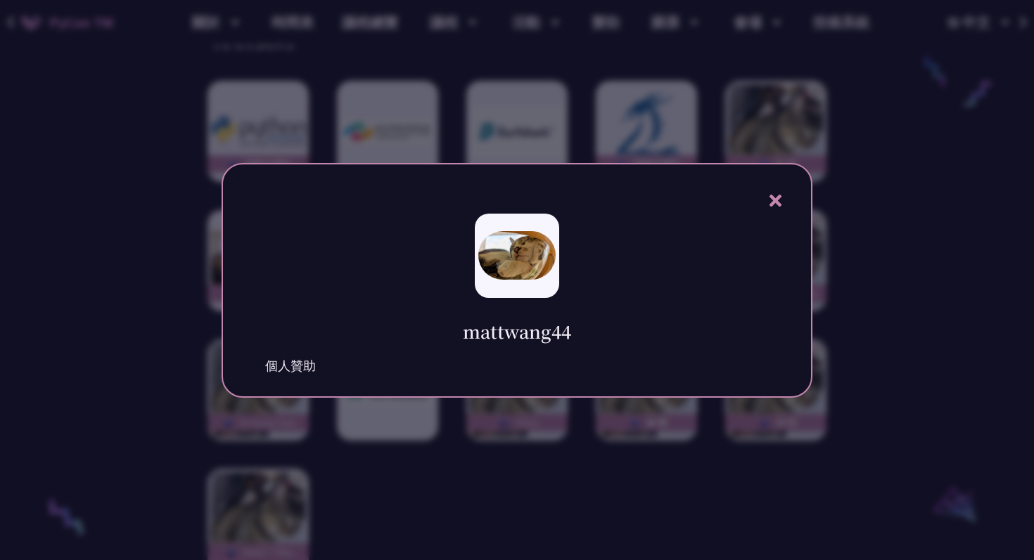
click at [8, 232] on div at bounding box center [517, 280] width 1034 height 560
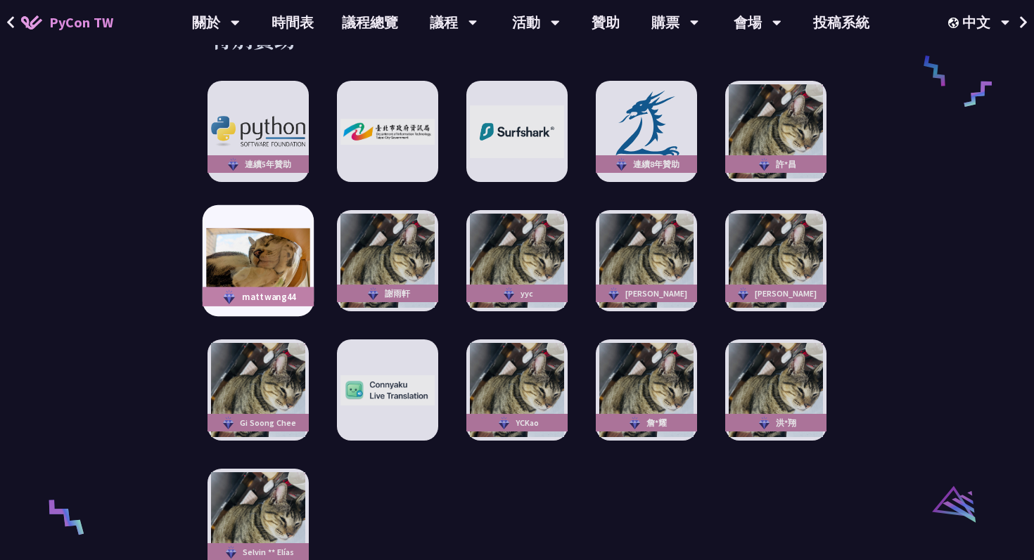
click at [253, 229] on img at bounding box center [257, 261] width 103 height 65
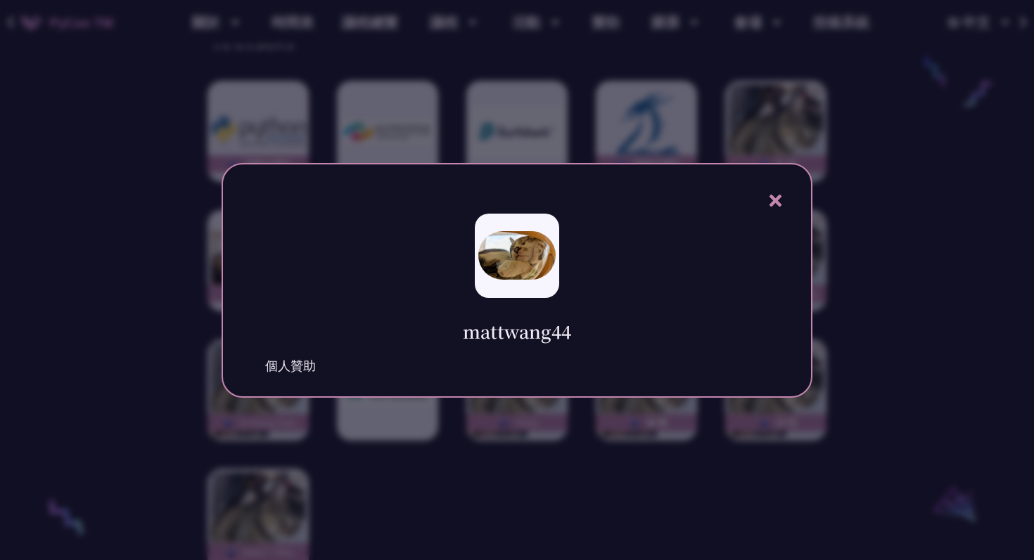
click at [121, 264] on div at bounding box center [517, 280] width 1034 height 560
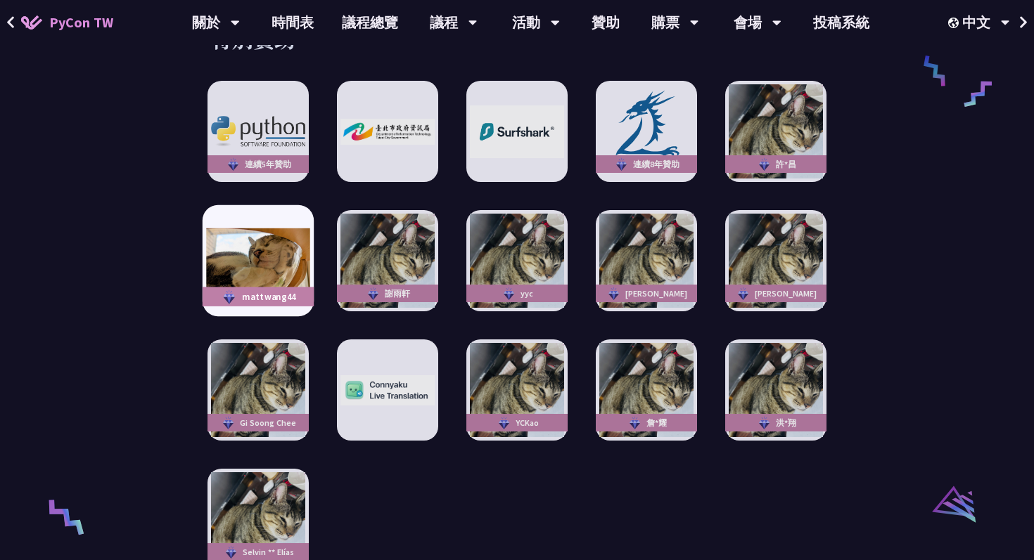
click at [232, 268] on img at bounding box center [257, 261] width 103 height 65
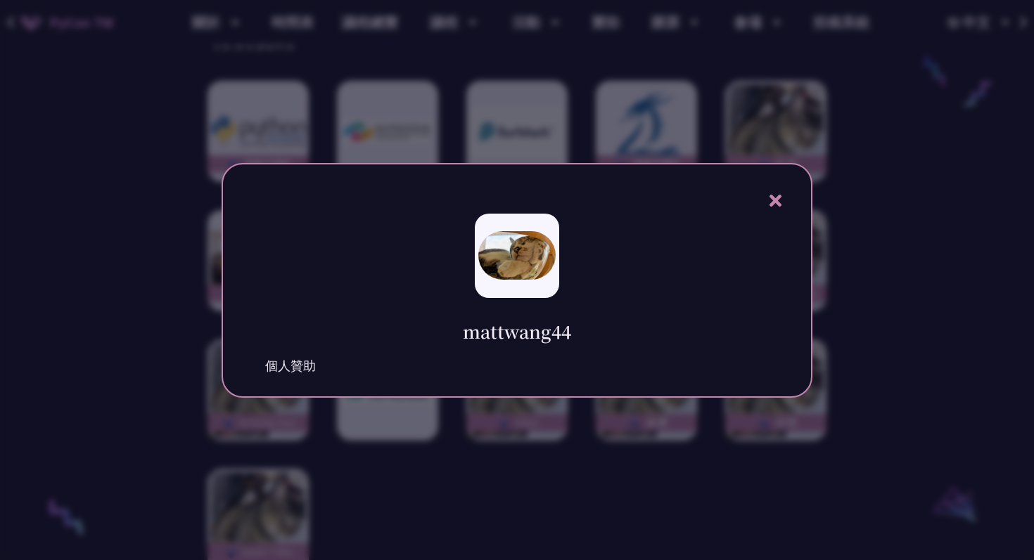
click at [104, 324] on div at bounding box center [517, 280] width 1034 height 560
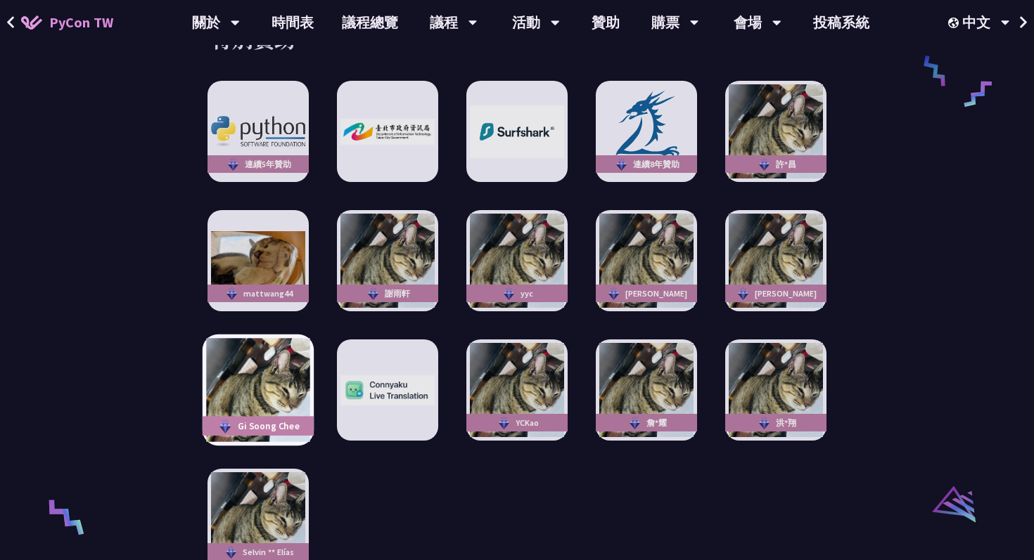
click at [272, 366] on img at bounding box center [257, 390] width 103 height 103
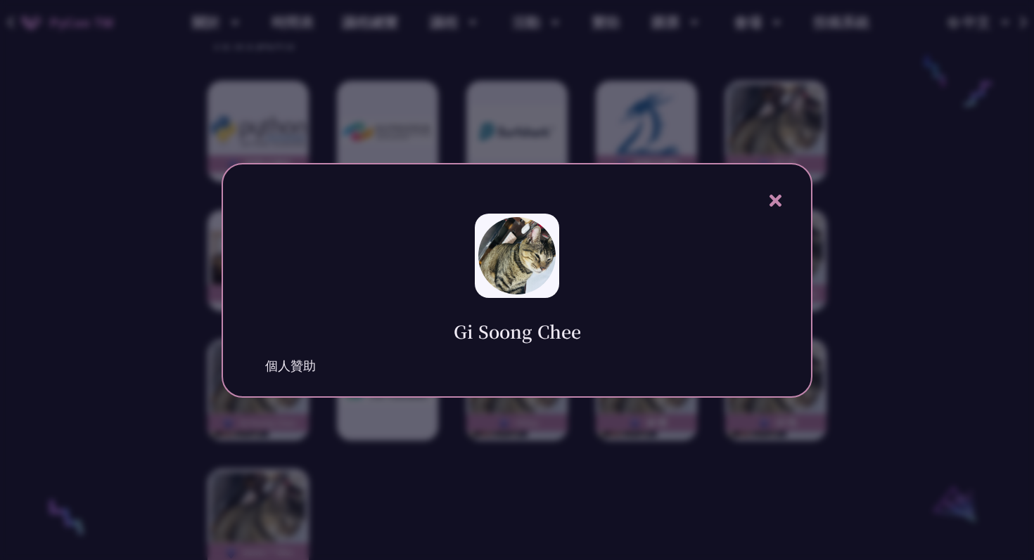
click at [57, 387] on div at bounding box center [517, 280] width 1034 height 560
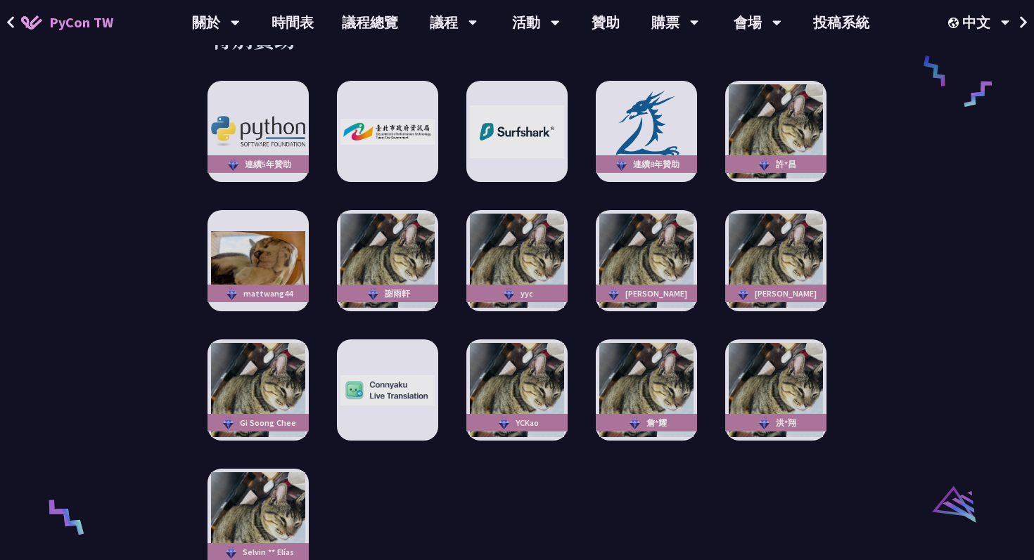
click at [188, 484] on div "特別贊助 連續5年贊助 連續8年贊助 許*昌 mattwang44 謝雨軒 yyc Ian Richard Penman Gi Soong Chee YCKa…" at bounding box center [516, 298] width 731 height 546
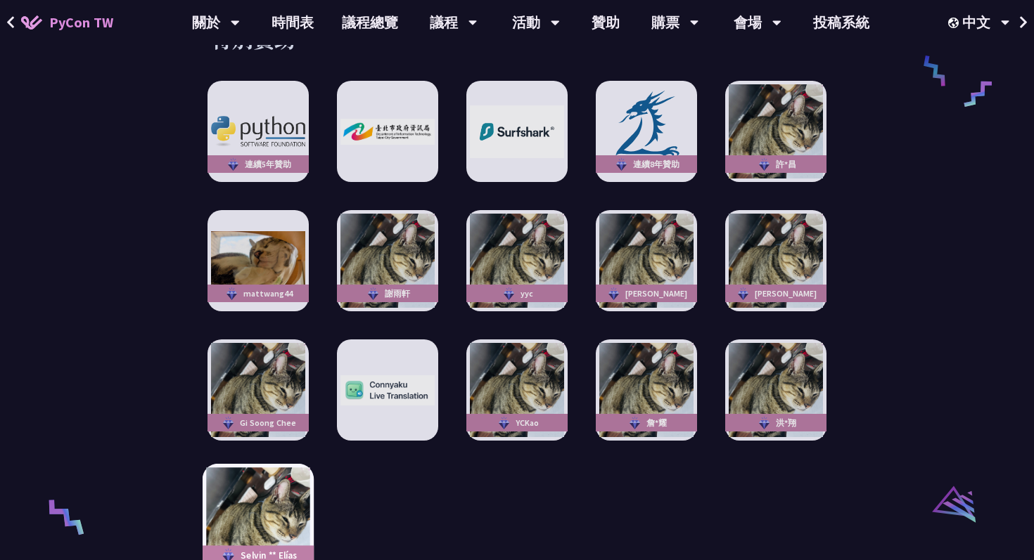
click at [224, 486] on img at bounding box center [257, 519] width 103 height 103
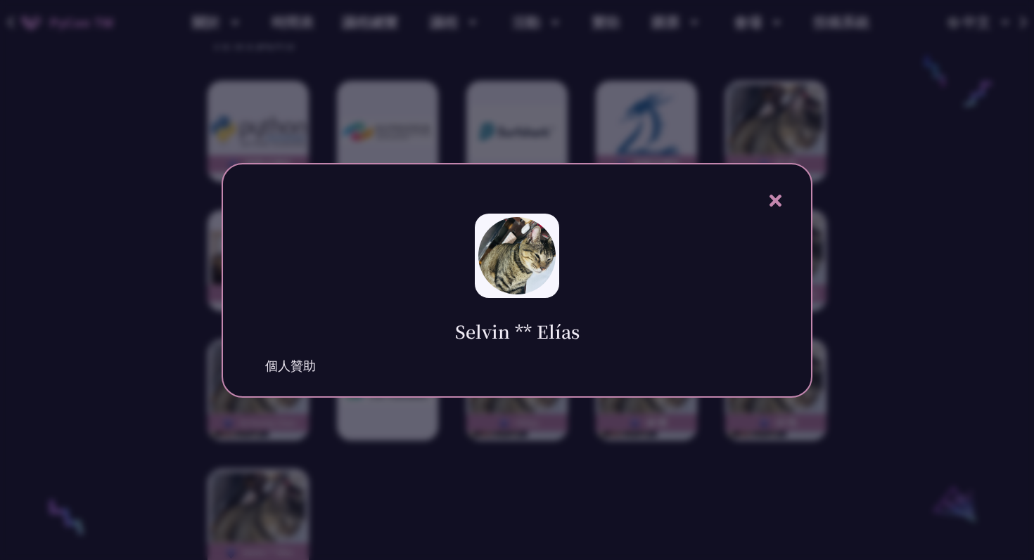
click at [137, 475] on div at bounding box center [517, 280] width 1034 height 560
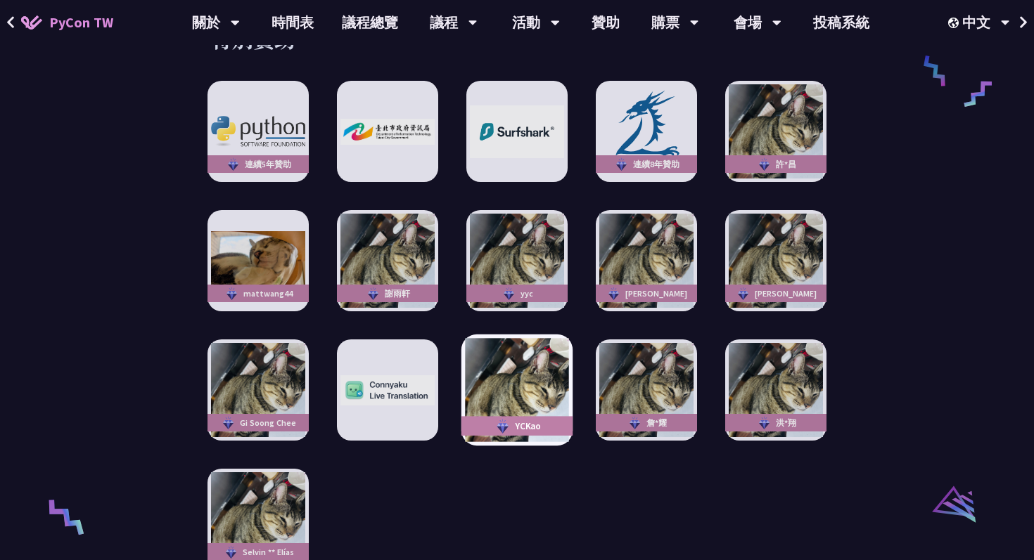
click at [536, 352] on img at bounding box center [516, 390] width 103 height 103
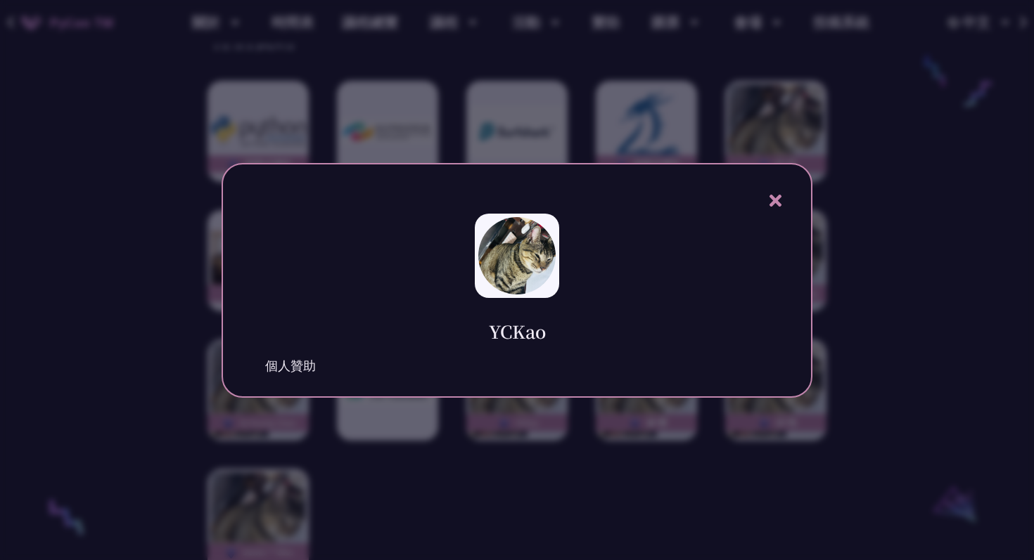
click at [923, 250] on div at bounding box center [517, 280] width 1034 height 560
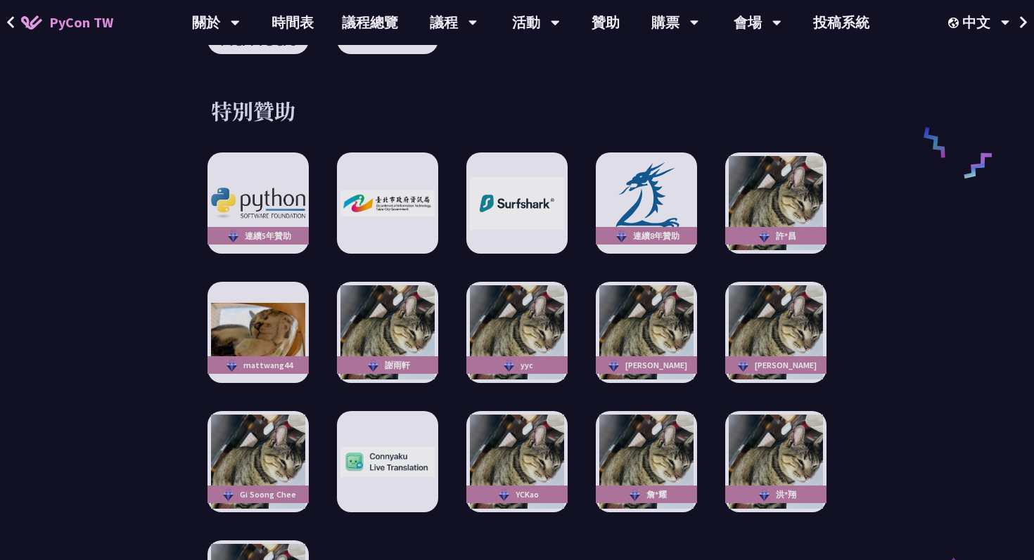
scroll to position [2494, 0]
